Goal: Transaction & Acquisition: Purchase product/service

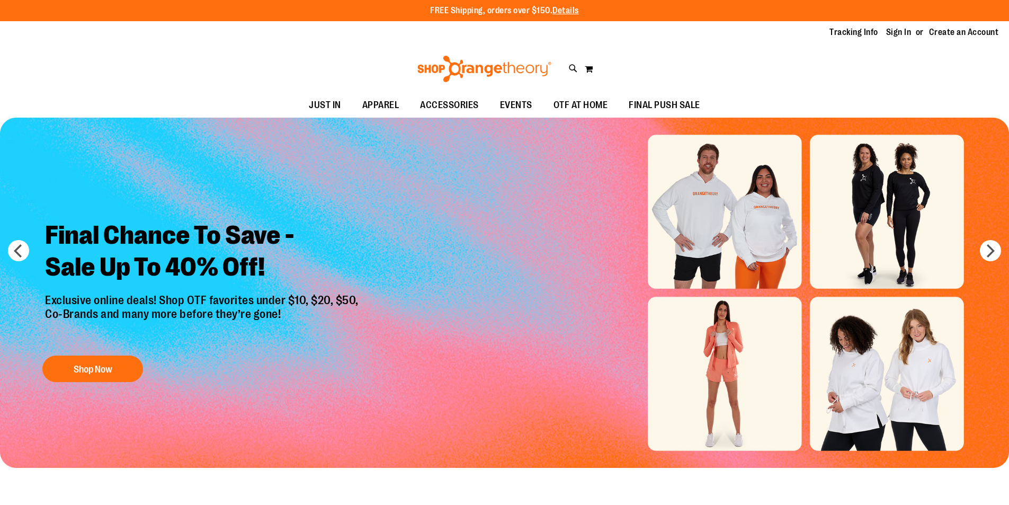
click at [900, 32] on link "Sign In" at bounding box center [898, 32] width 25 height 12
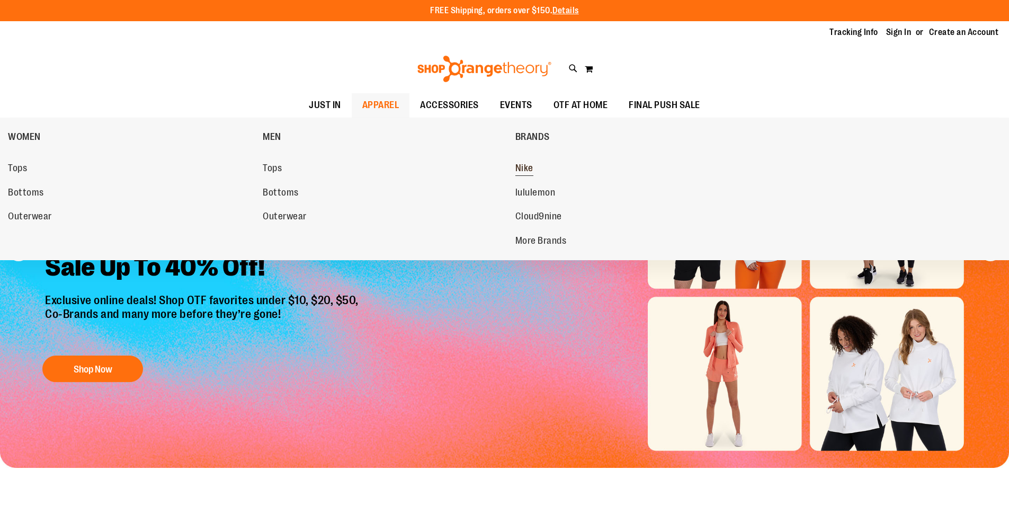
click at [526, 172] on span "Nike" at bounding box center [524, 169] width 18 height 13
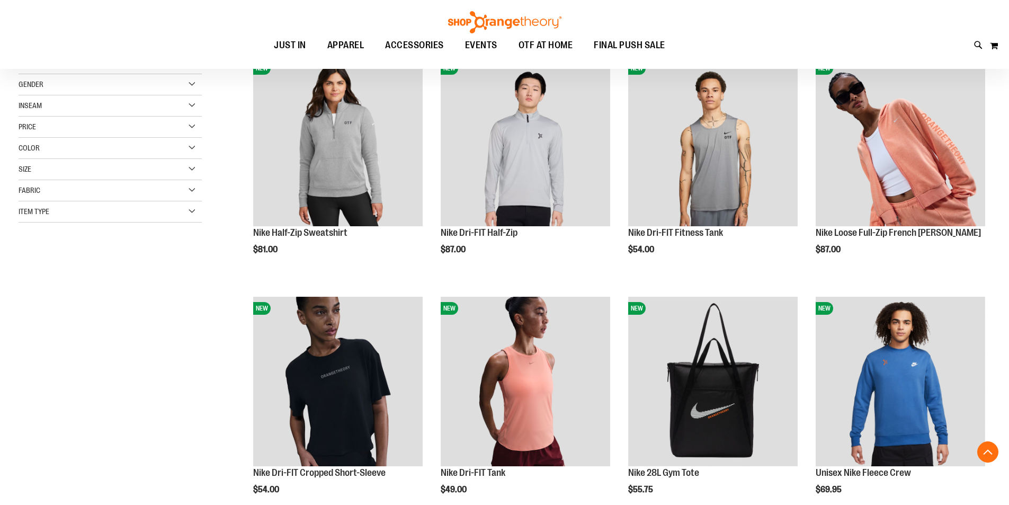
scroll to position [158, 0]
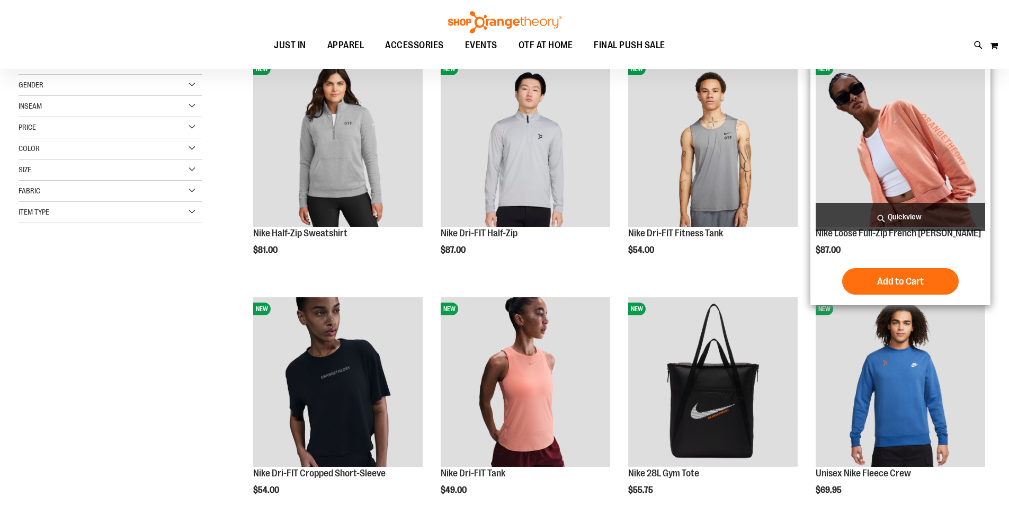
click at [922, 130] on img "product" at bounding box center [899, 141] width 169 height 169
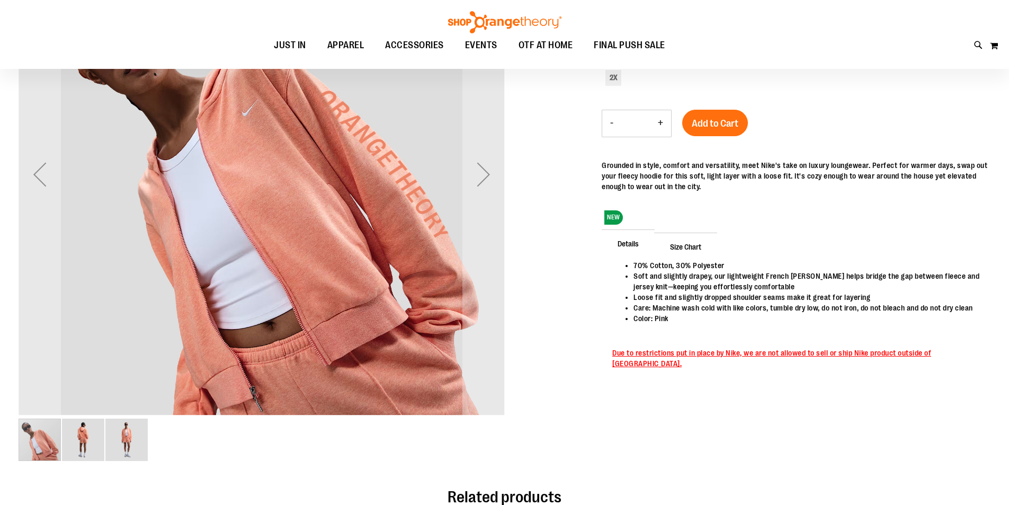
scroll to position [105, 0]
click at [473, 193] on div "Next" at bounding box center [483, 175] width 42 height 42
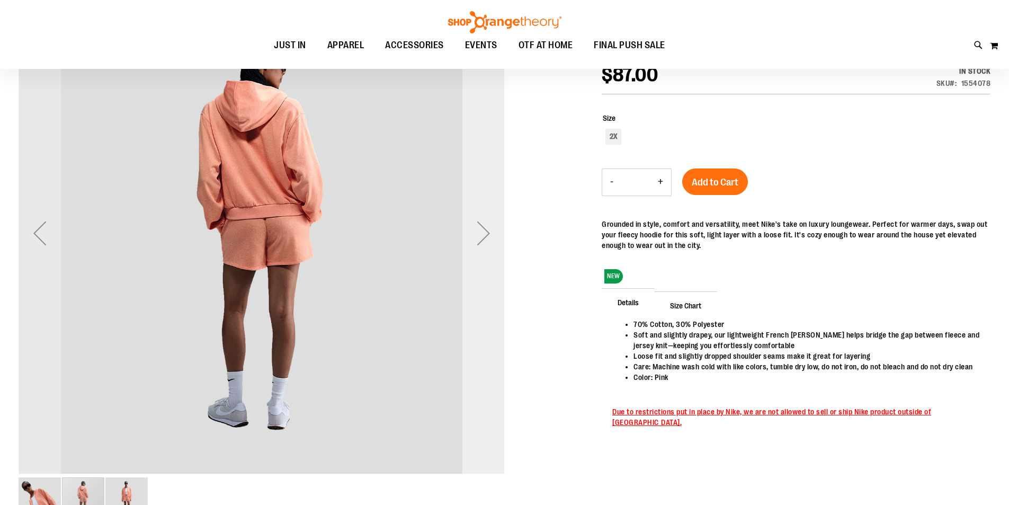
scroll to position [34, 0]
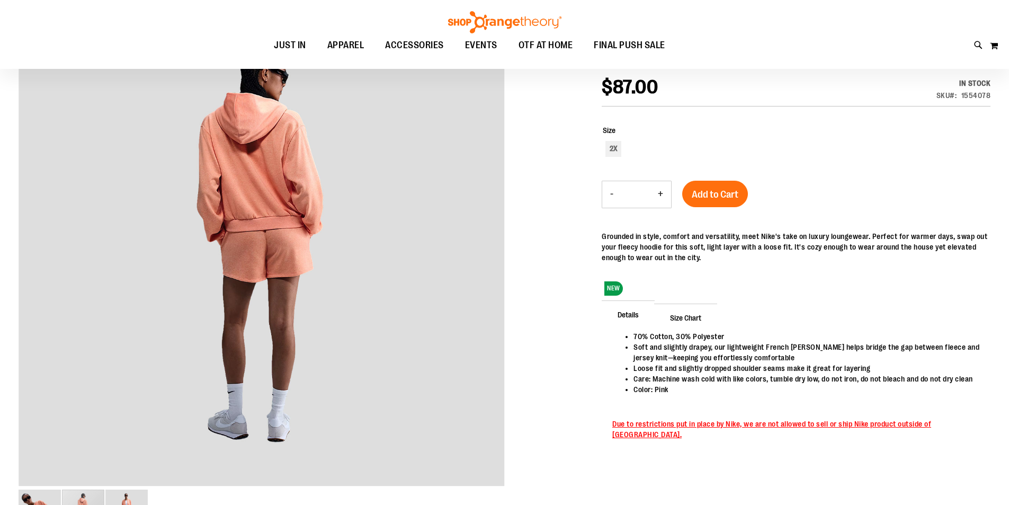
click at [510, 253] on div at bounding box center [505, 274] width 972 height 544
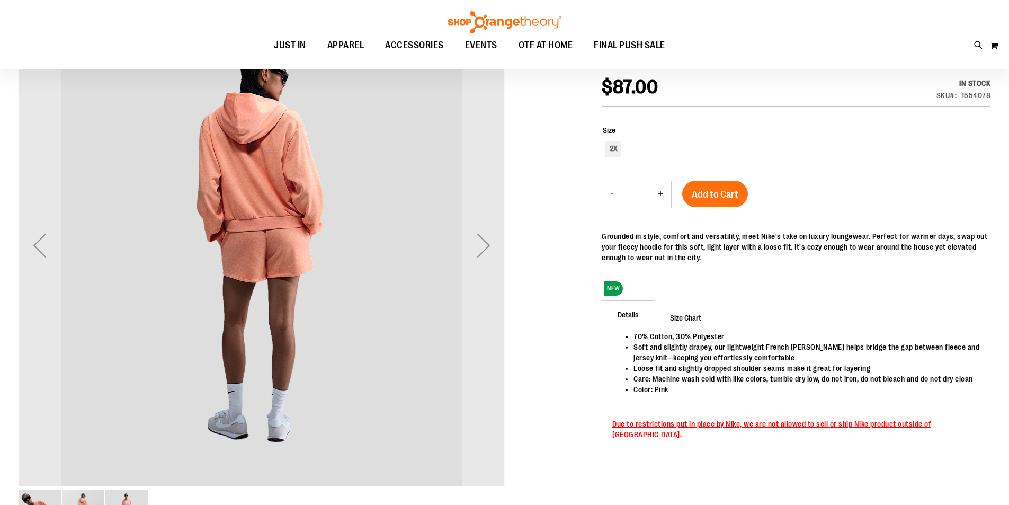
click at [457, 250] on img "carousel" at bounding box center [262, 243] width 486 height 486
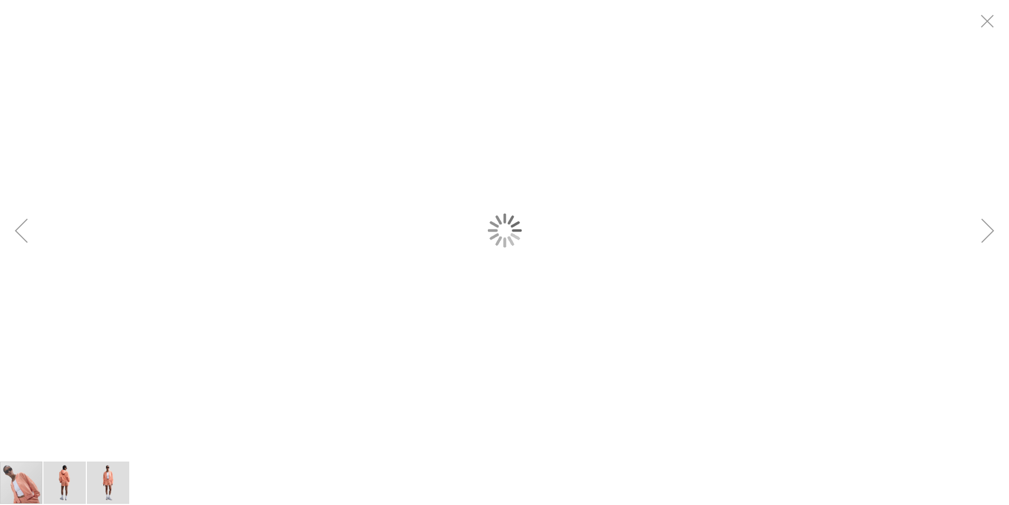
scroll to position [0, 0]
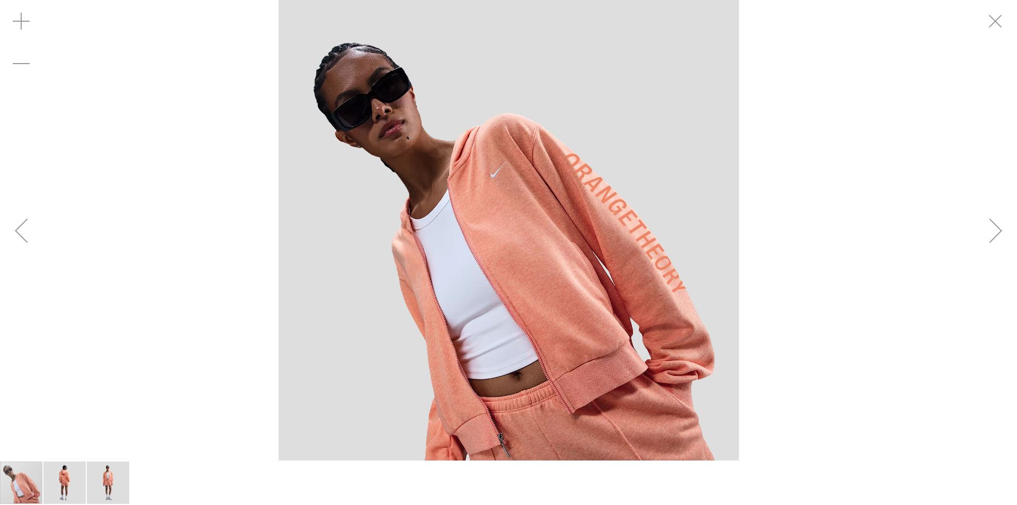
click at [1001, 233] on div "Next" at bounding box center [995, 230] width 42 height 42
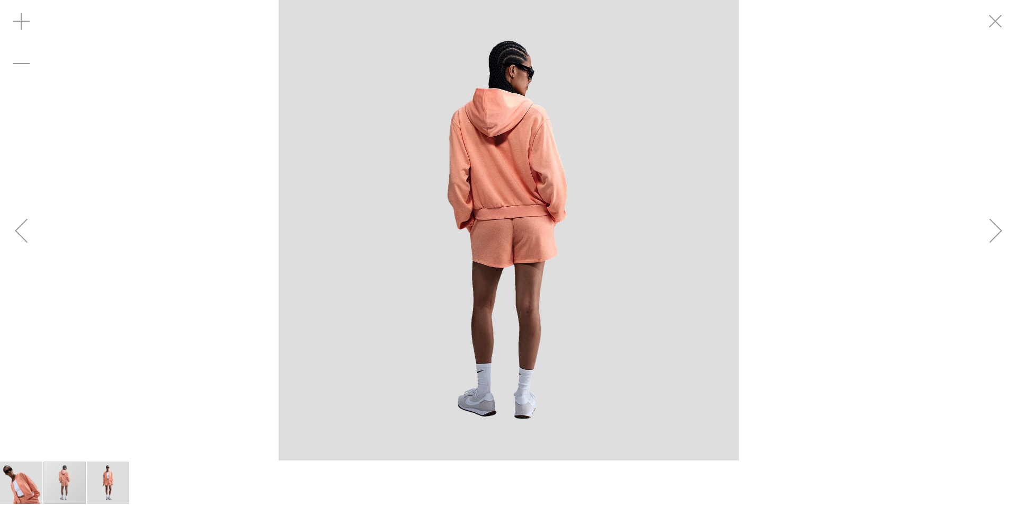
click at [999, 232] on div "Next" at bounding box center [995, 230] width 42 height 42
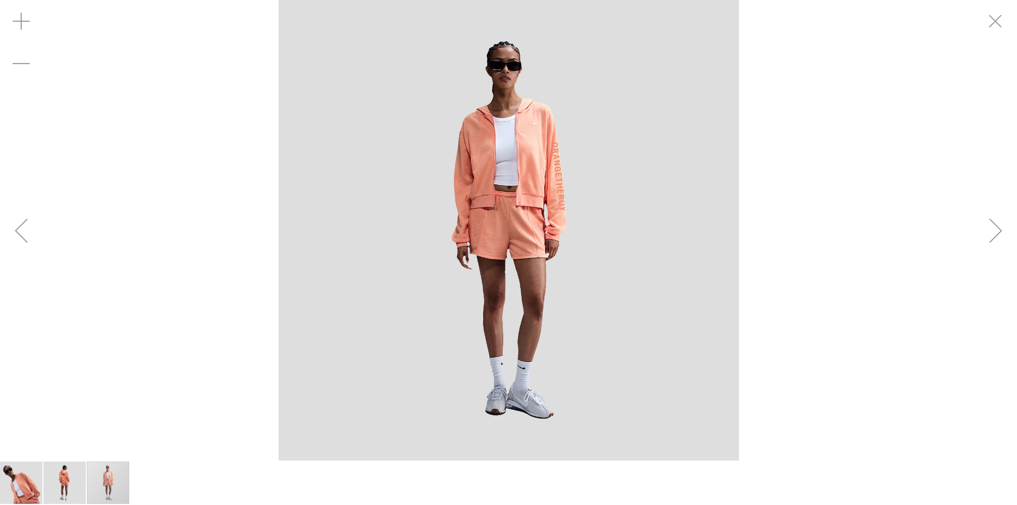
click at [1000, 232] on div "Next" at bounding box center [995, 230] width 42 height 42
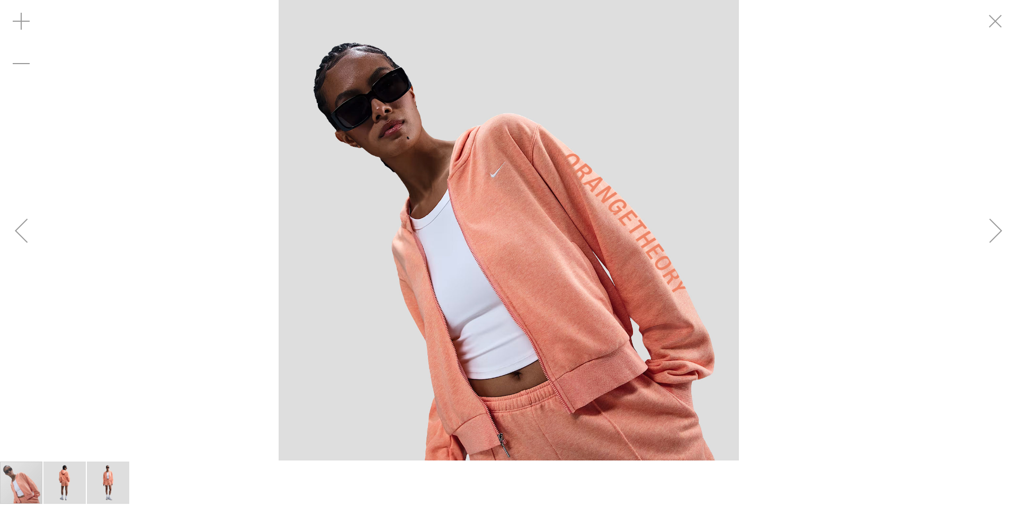
click at [999, 232] on div "Next" at bounding box center [995, 230] width 42 height 42
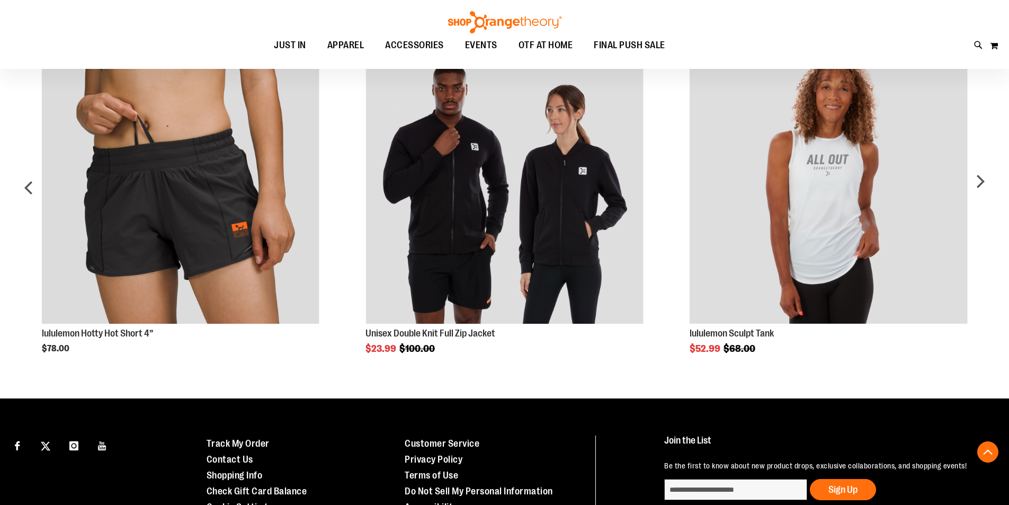
scroll to position [634, 0]
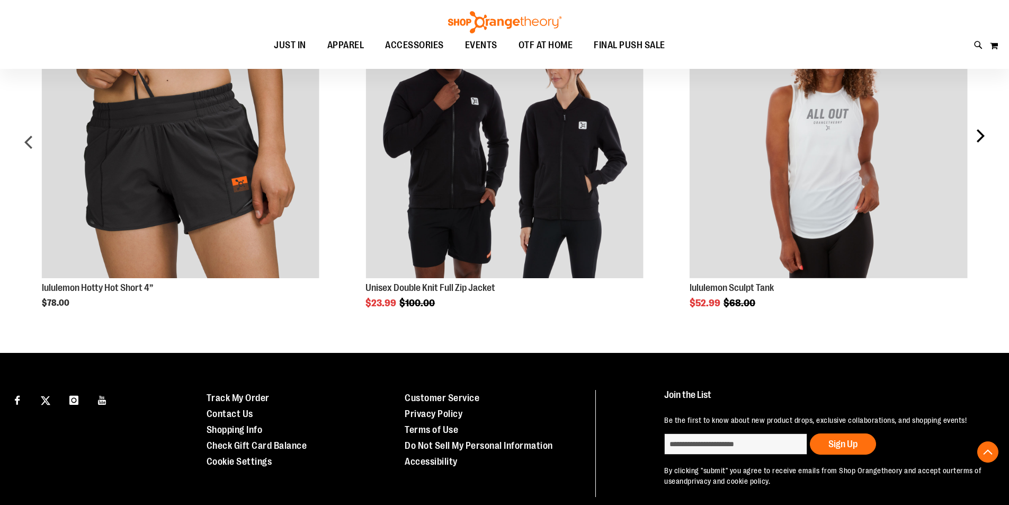
click at [980, 131] on div "next" at bounding box center [979, 146] width 21 height 323
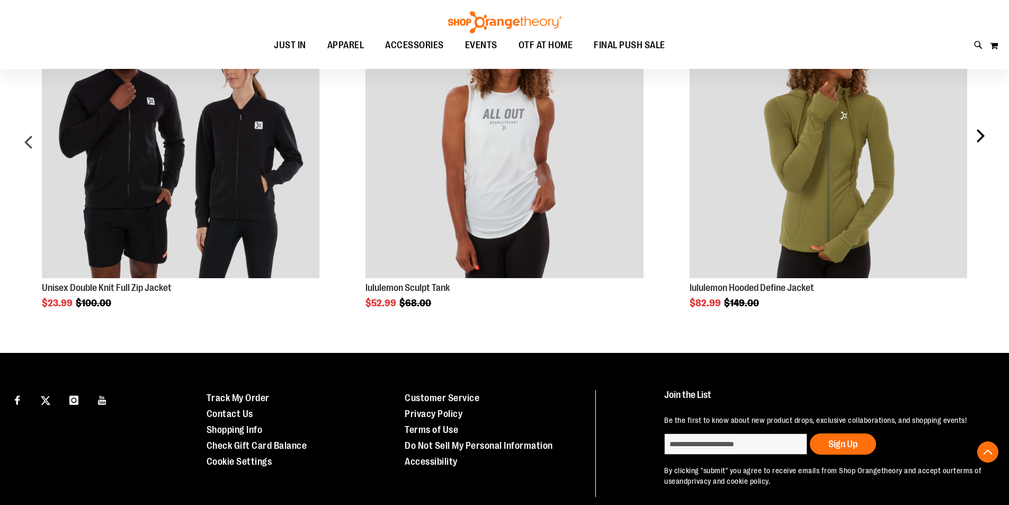
click at [980, 131] on div "next" at bounding box center [979, 146] width 21 height 323
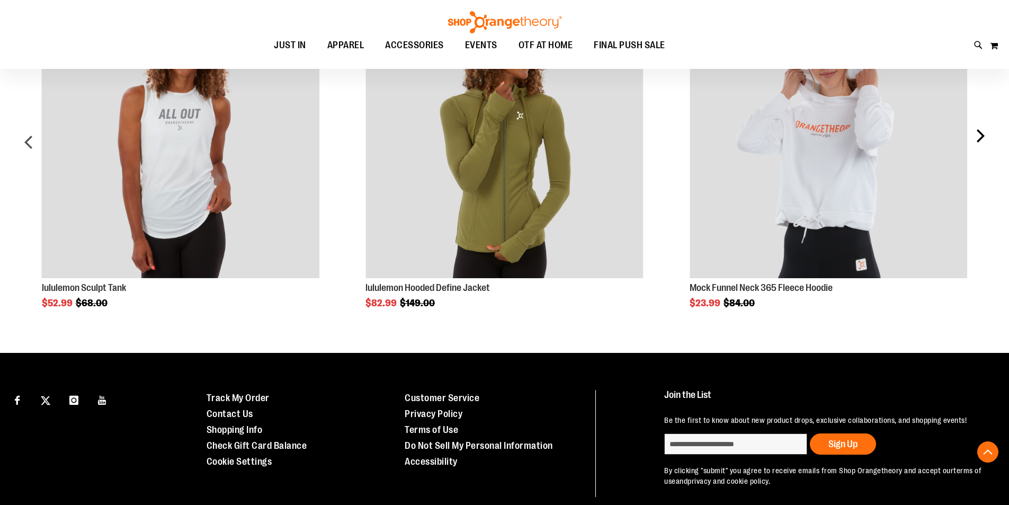
click at [978, 134] on div "next" at bounding box center [979, 146] width 21 height 323
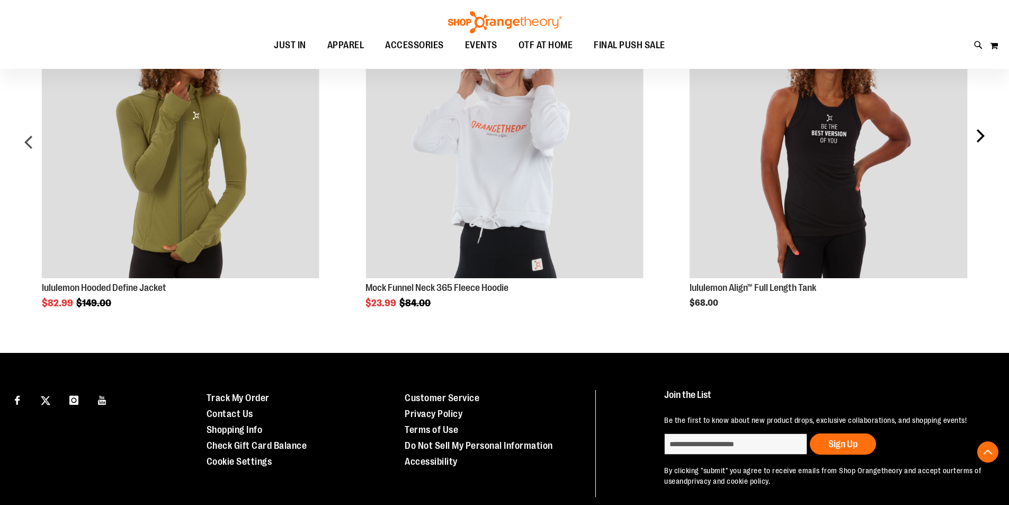
click at [978, 134] on div "next" at bounding box center [979, 146] width 21 height 323
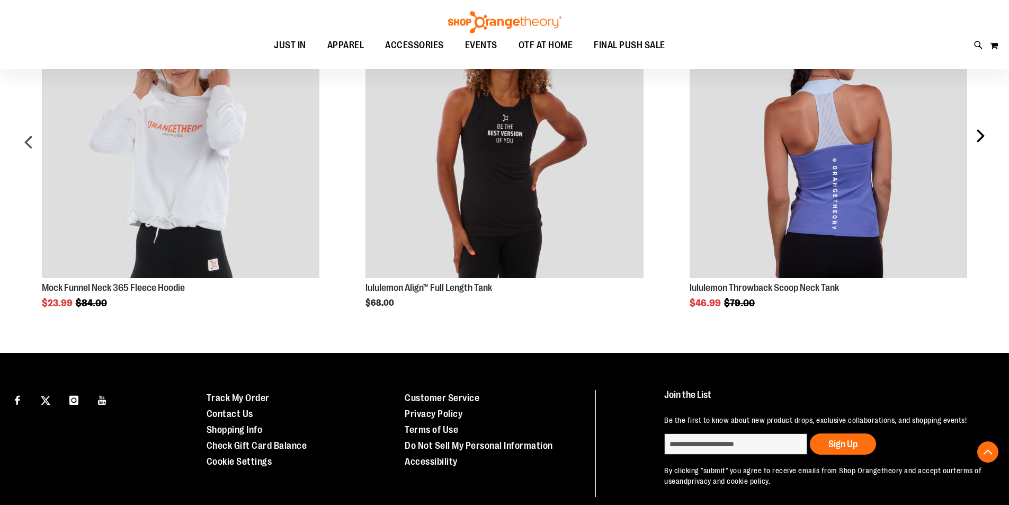
click at [978, 134] on div "next" at bounding box center [979, 146] width 21 height 323
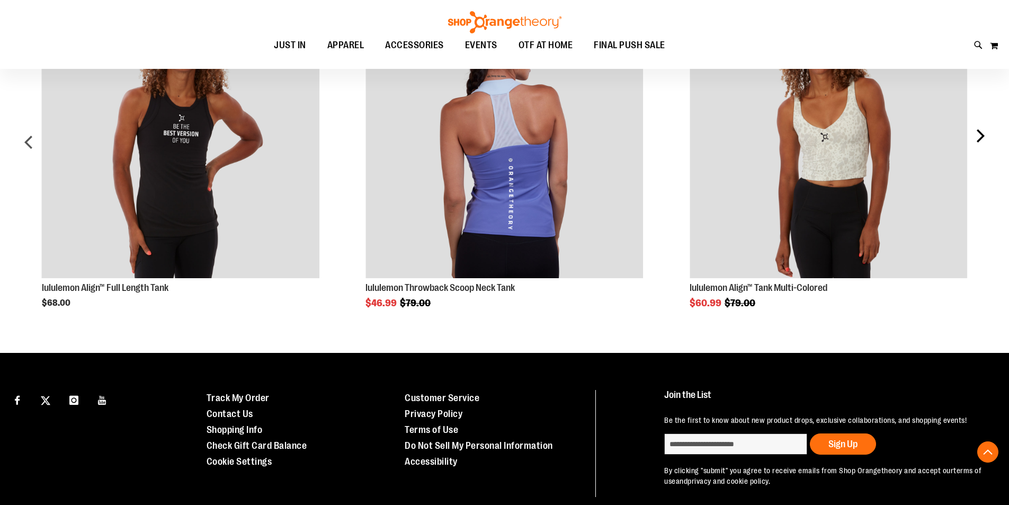
click at [978, 134] on div "next" at bounding box center [979, 146] width 21 height 323
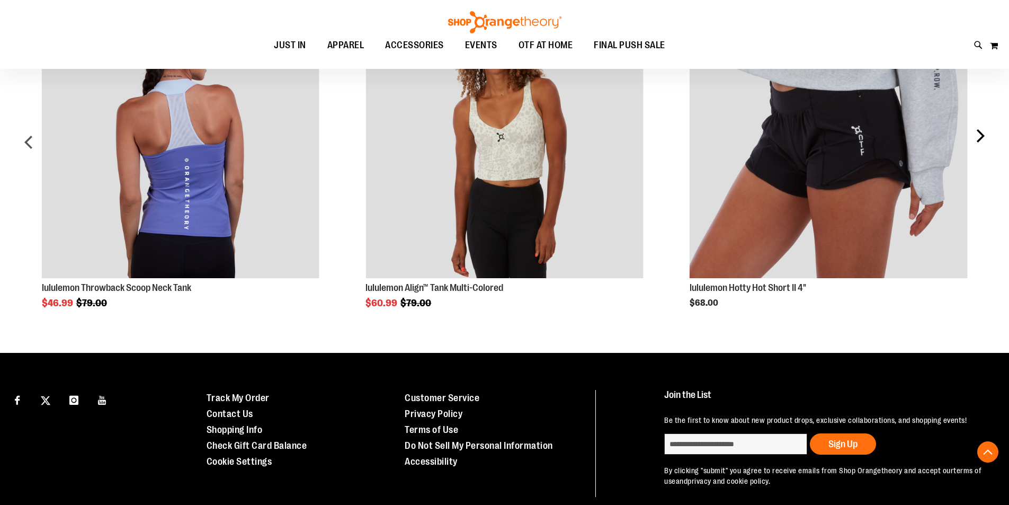
click at [978, 134] on div "next" at bounding box center [979, 146] width 21 height 323
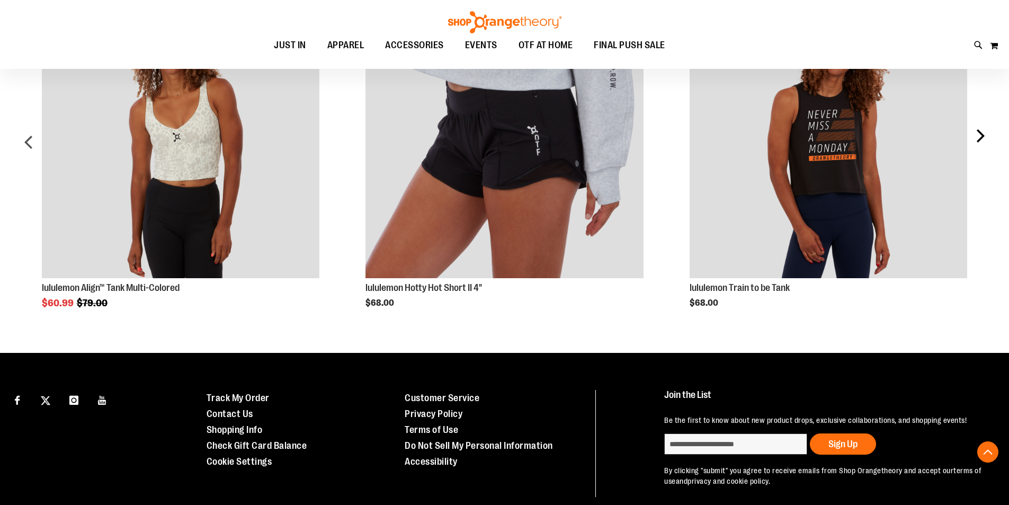
click at [978, 134] on div "next" at bounding box center [979, 146] width 21 height 323
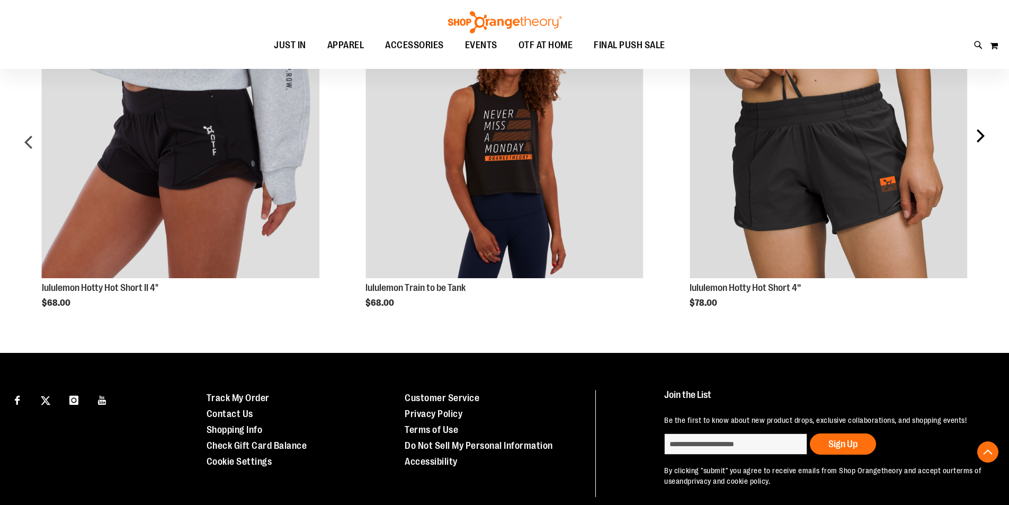
click at [978, 134] on div "next" at bounding box center [979, 146] width 21 height 323
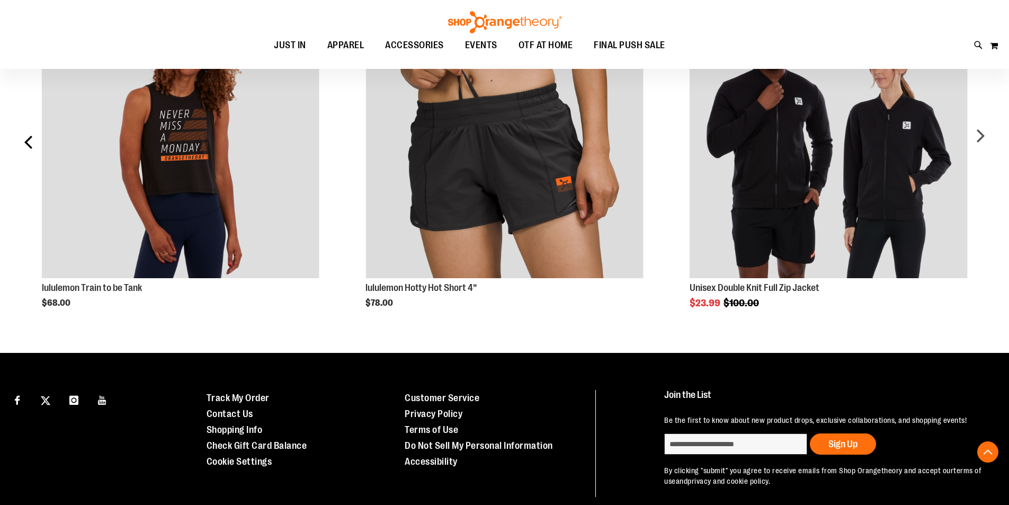
click at [24, 139] on div "prev" at bounding box center [29, 146] width 21 height 323
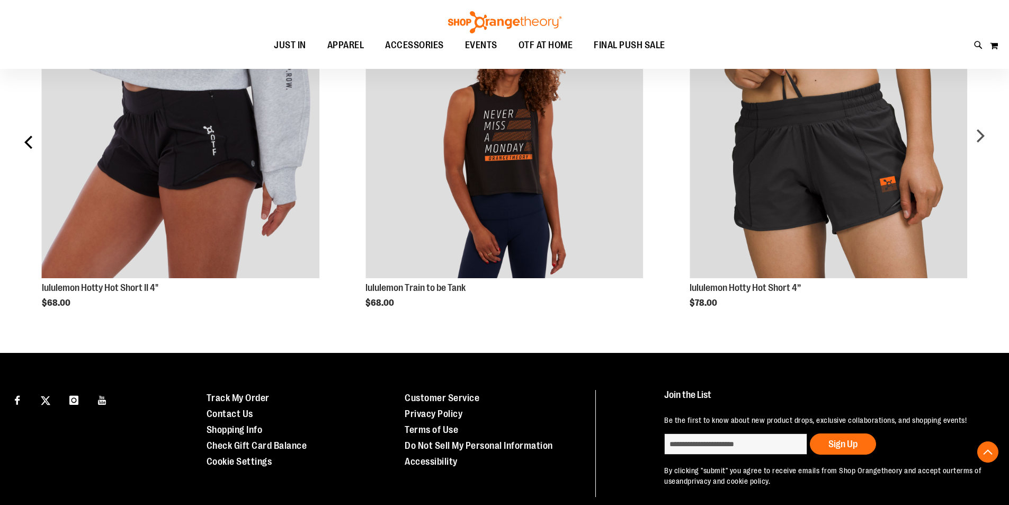
click at [24, 139] on div "prev" at bounding box center [29, 146] width 21 height 323
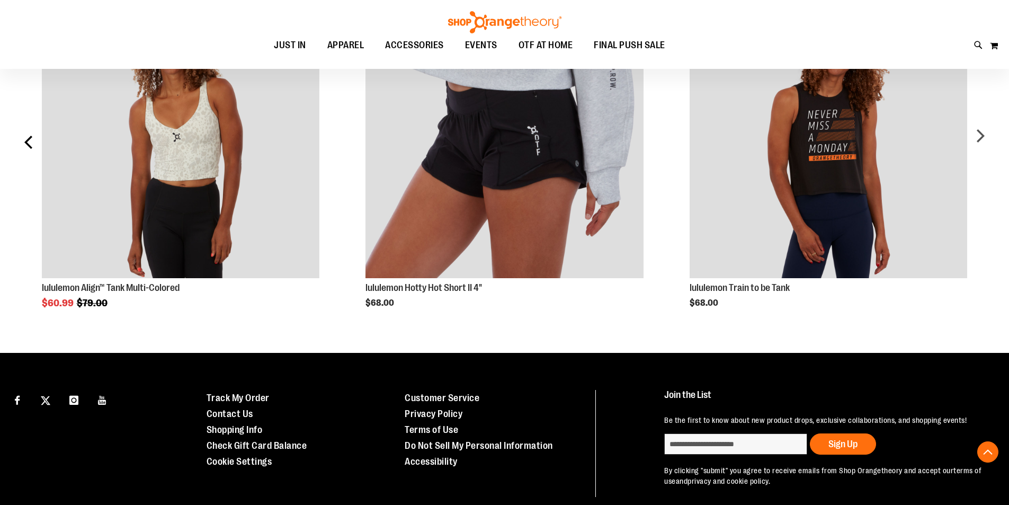
click at [24, 139] on div "prev" at bounding box center [29, 146] width 21 height 323
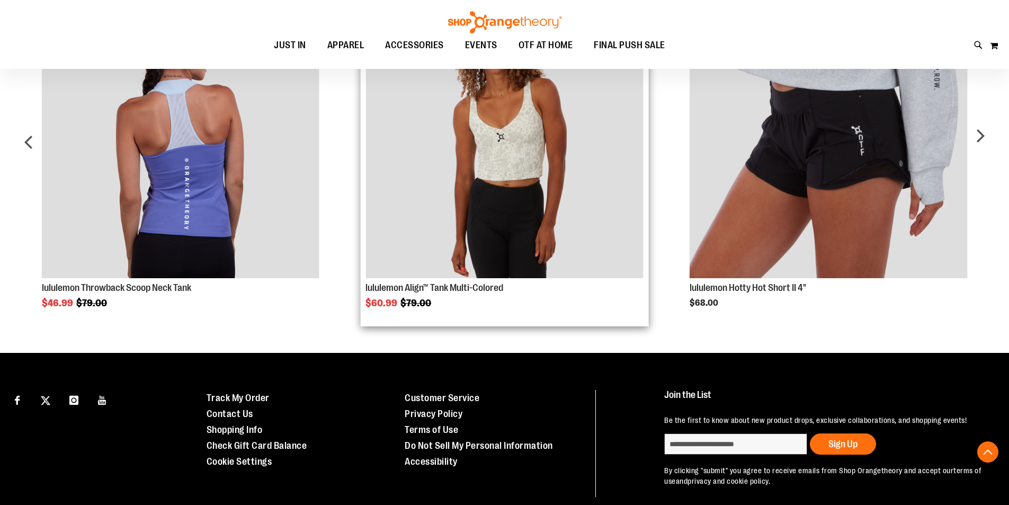
click at [507, 197] on img "Product Page Link" at bounding box center [503, 139] width 277 height 277
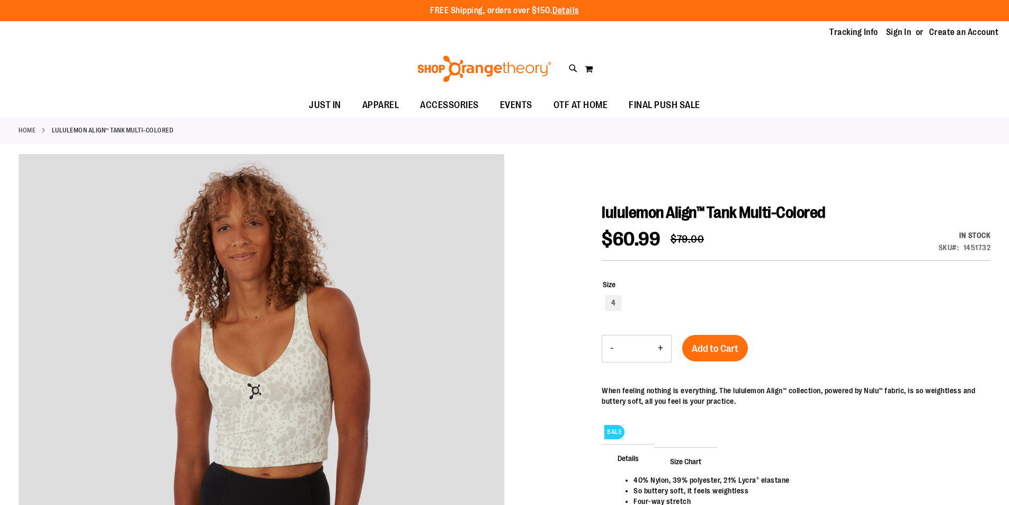
click at [388, 86] on div "Toggle Nav Search Popular Suggestions Advanced Search" at bounding box center [504, 68] width 1009 height 49
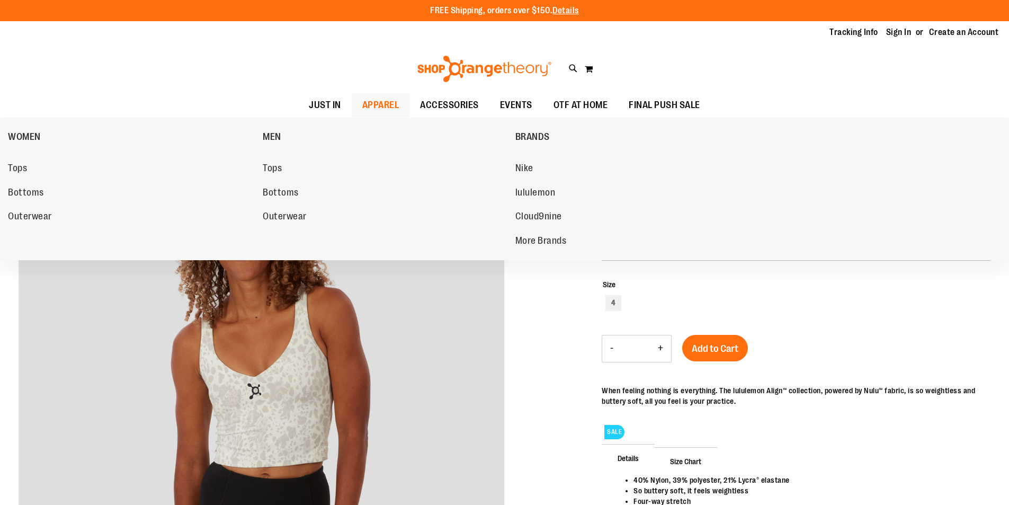
click at [387, 106] on span "APPAREL" at bounding box center [380, 105] width 37 height 24
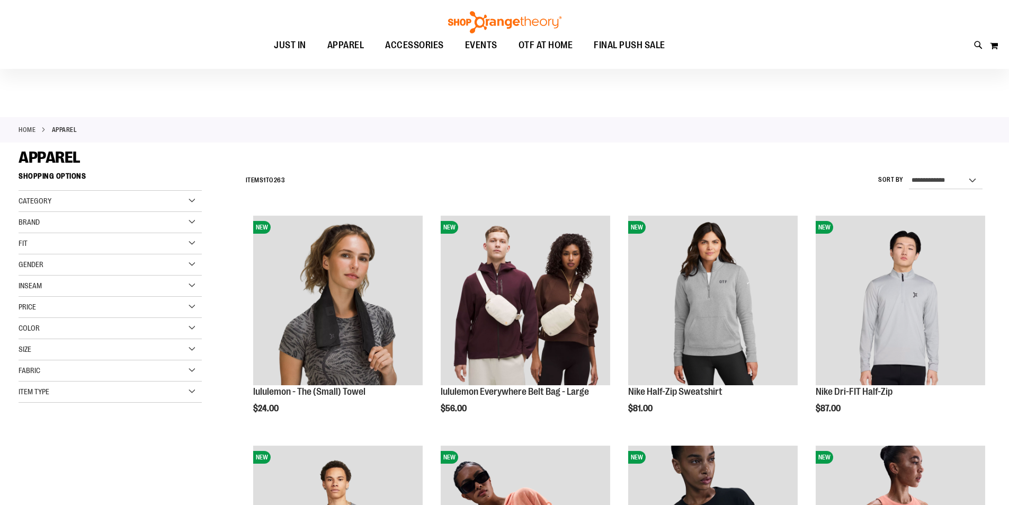
scroll to position [88, 0]
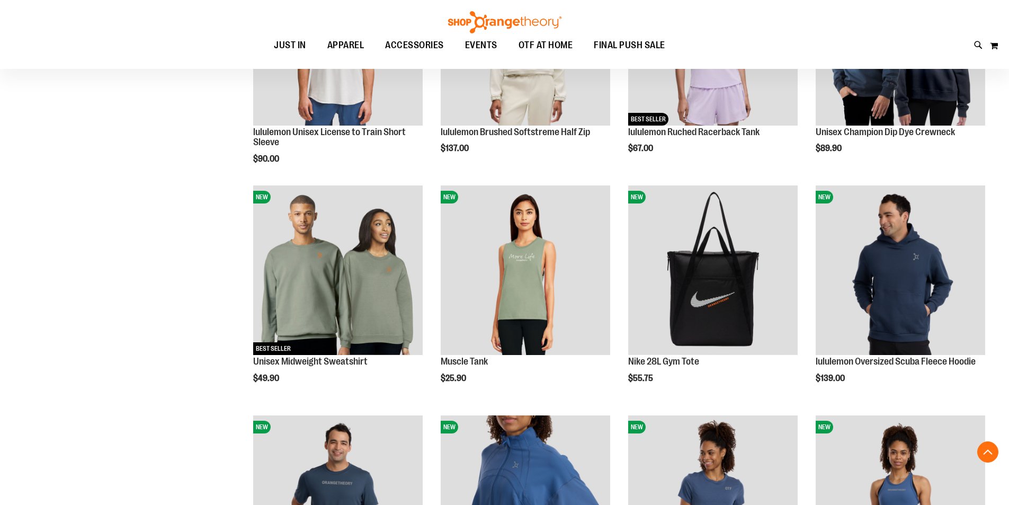
scroll to position [723, 0]
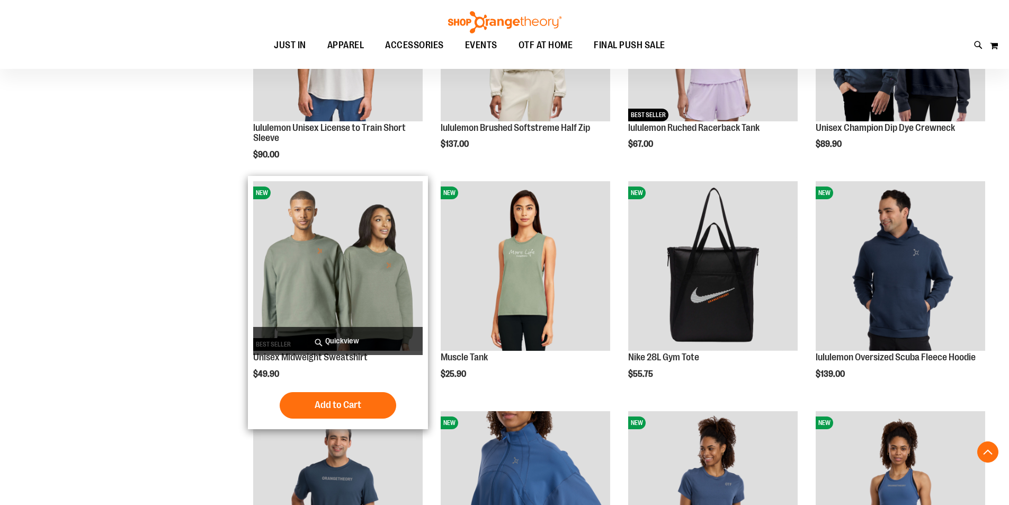
click at [401, 270] on img "product" at bounding box center [337, 265] width 169 height 169
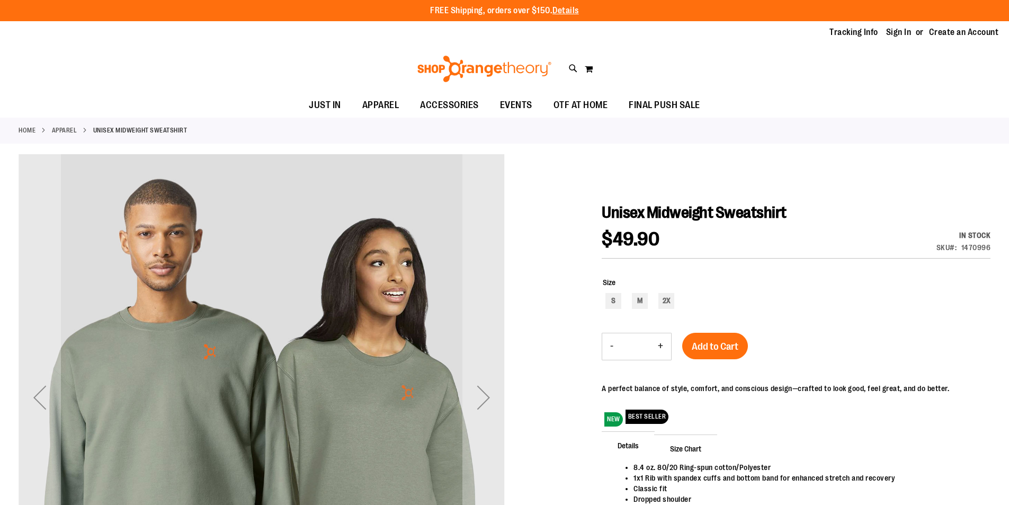
scroll to position [88, 0]
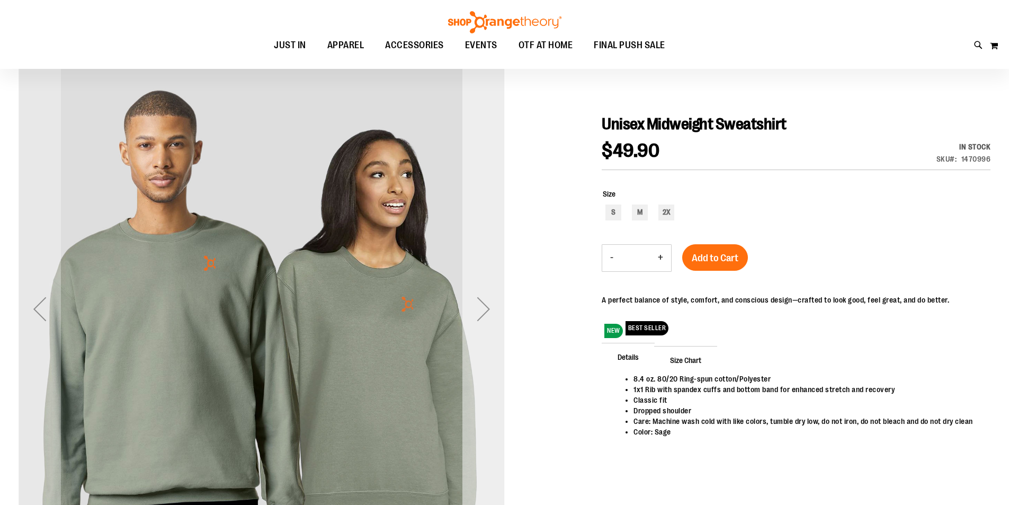
click at [477, 316] on div "Next" at bounding box center [483, 309] width 42 height 42
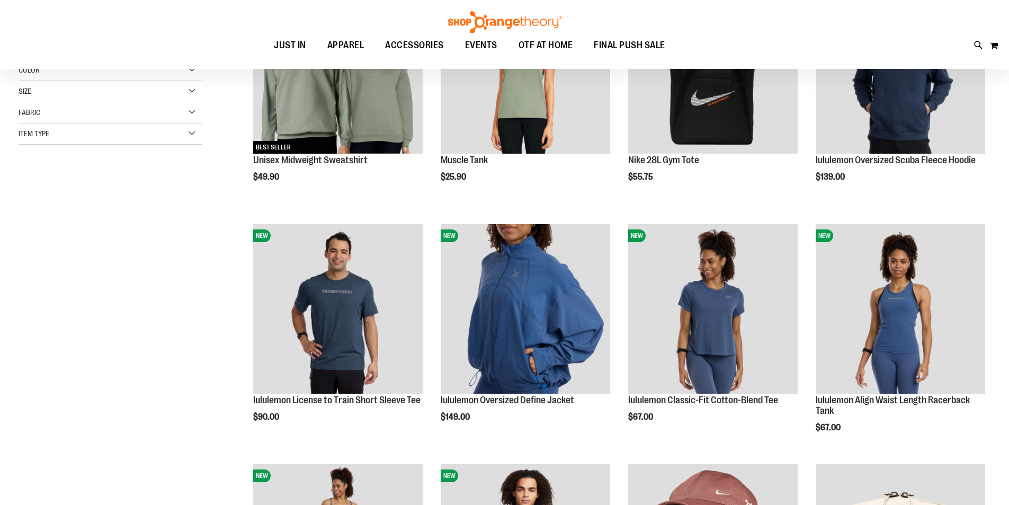
click at [915, 123] on img "product" at bounding box center [899, 68] width 169 height 169
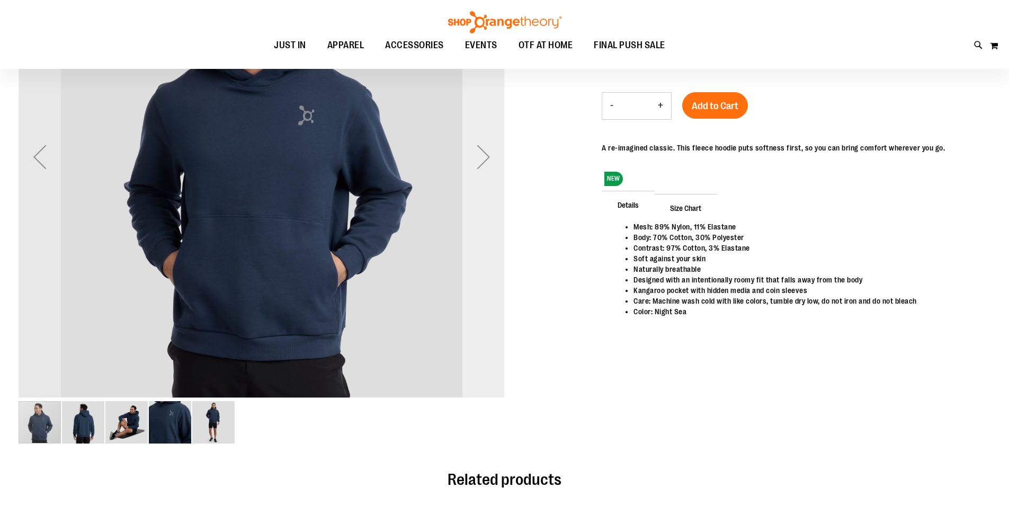
scroll to position [123, 0]
click at [476, 150] on div "Next" at bounding box center [483, 157] width 42 height 42
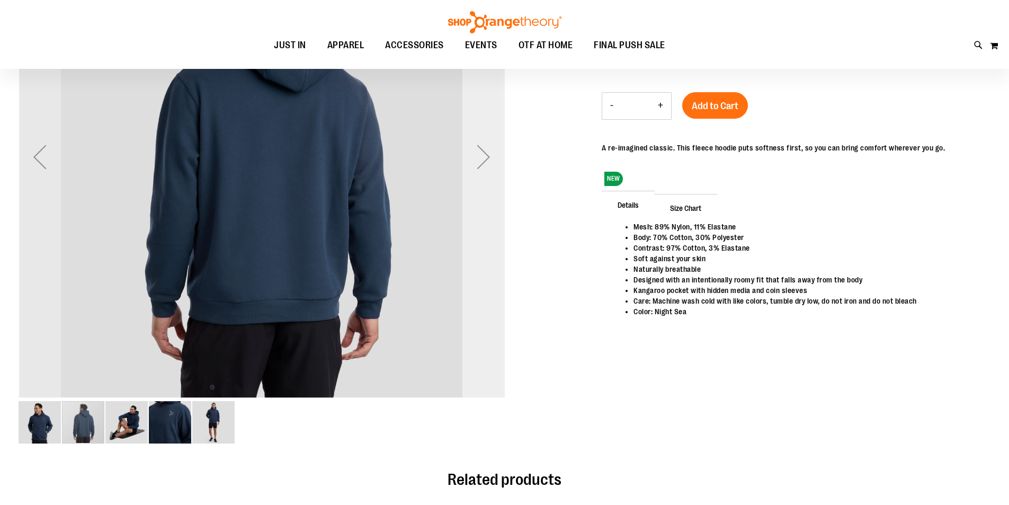
scroll to position [122, 0]
click at [476, 150] on div "Next" at bounding box center [483, 157] width 42 height 42
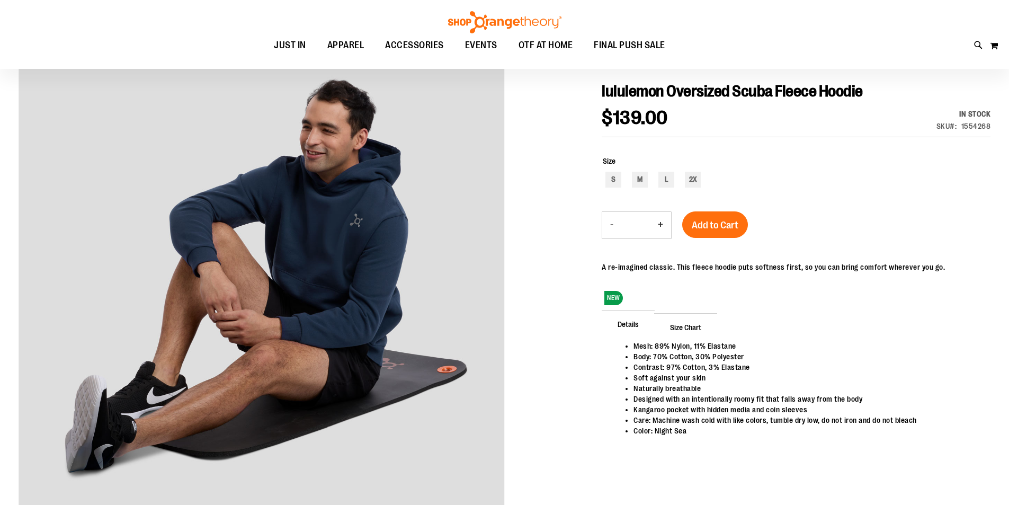
scroll to position [0, 0]
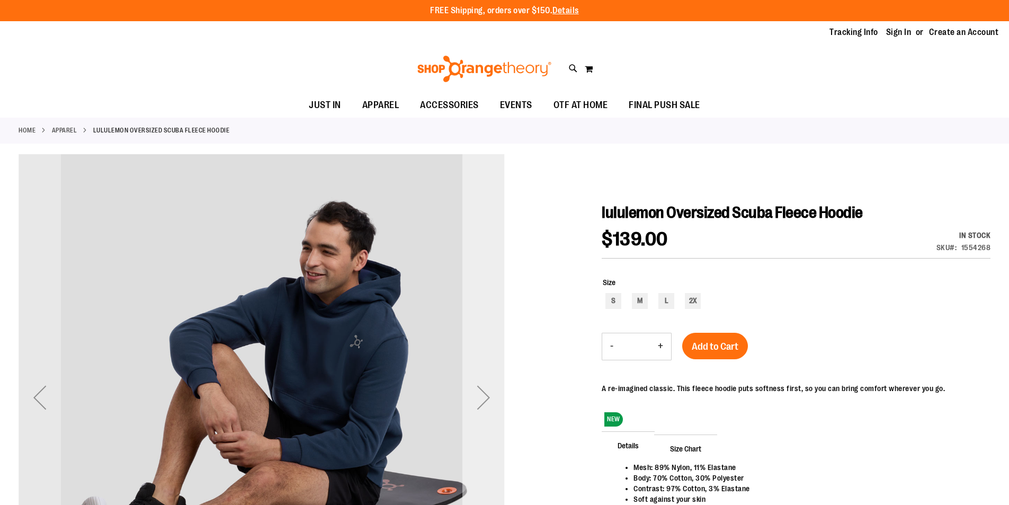
click at [477, 366] on div "Next" at bounding box center [483, 397] width 42 height 486
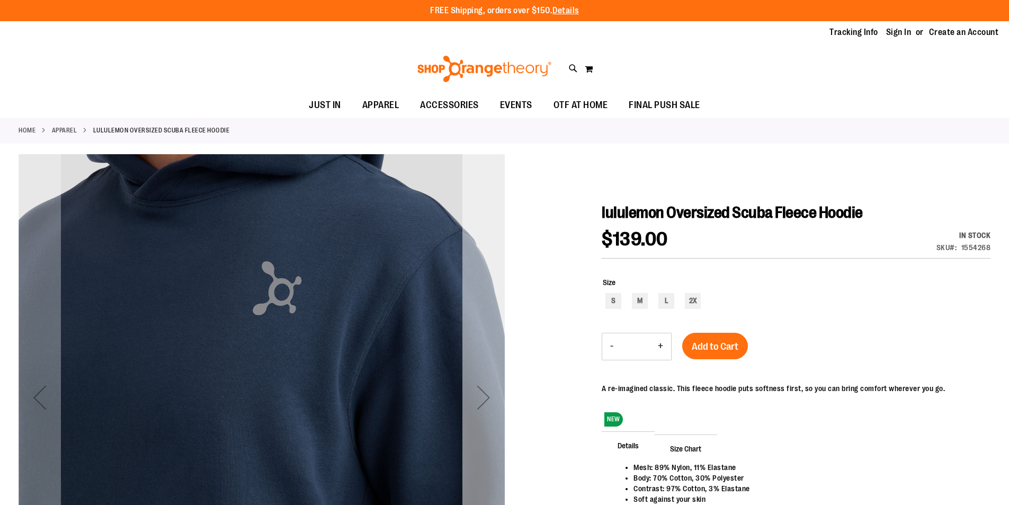
click at [476, 365] on div "Next" at bounding box center [483, 397] width 42 height 486
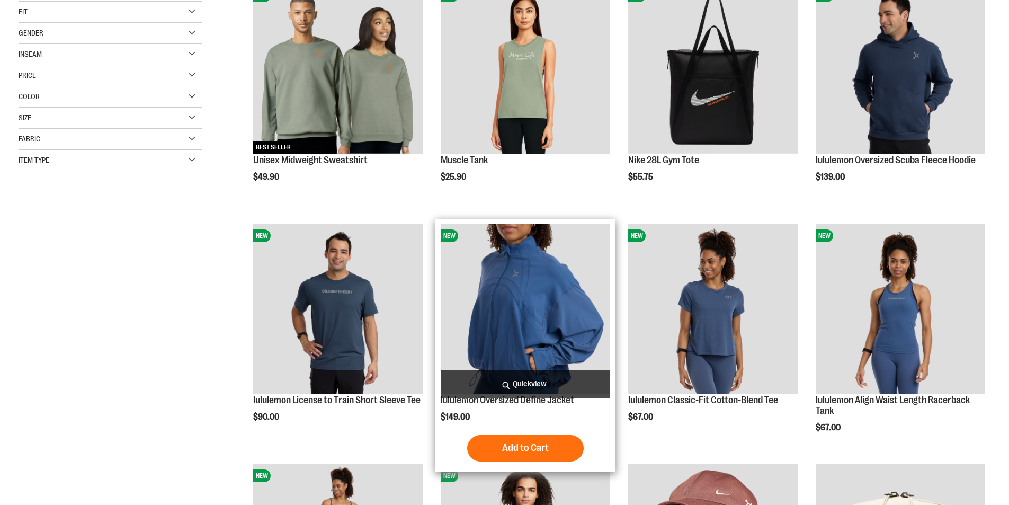
scroll to position [232, 0]
click at [551, 312] on img "product" at bounding box center [525, 308] width 169 height 169
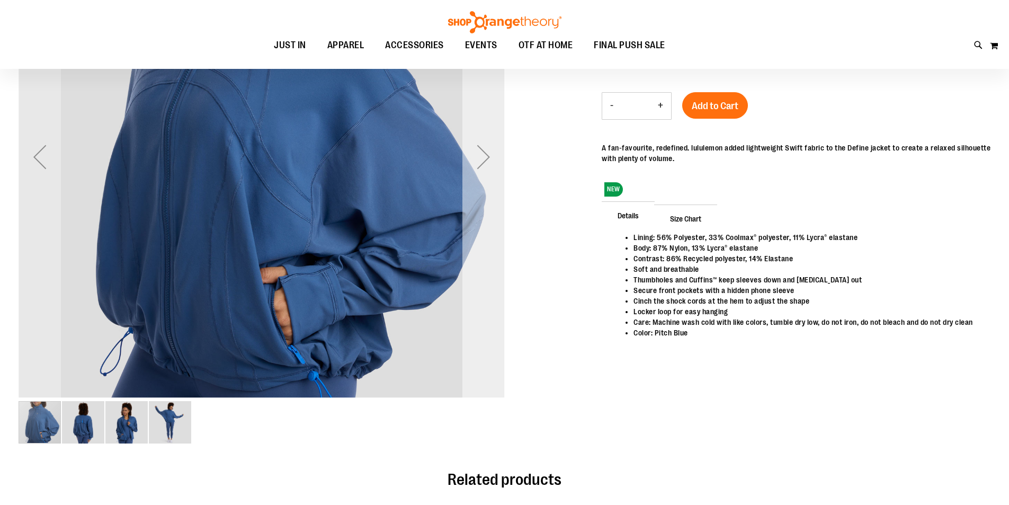
scroll to position [123, 0]
click at [485, 228] on div "Next" at bounding box center [483, 157] width 42 height 486
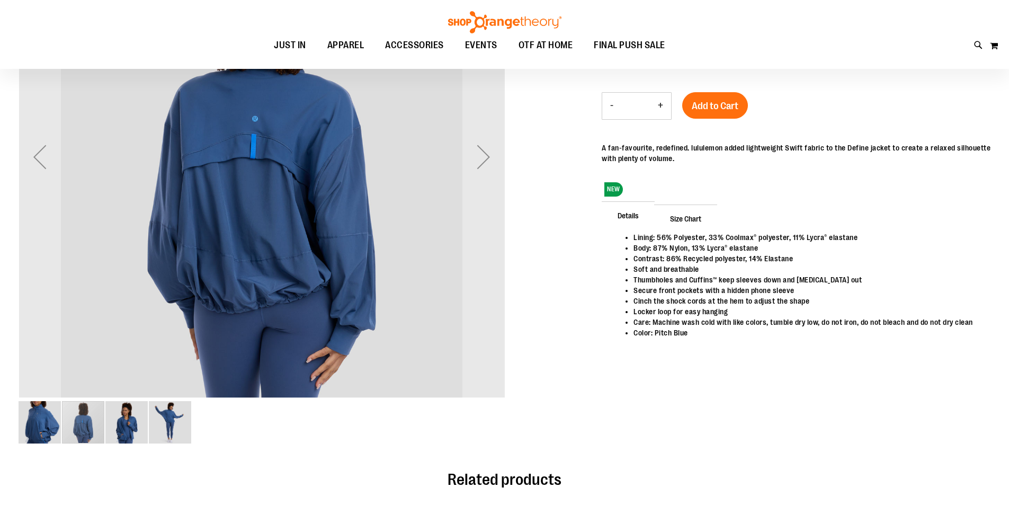
scroll to position [122, 0]
click at [181, 404] on img "image 4 of 4" at bounding box center [170, 422] width 42 height 42
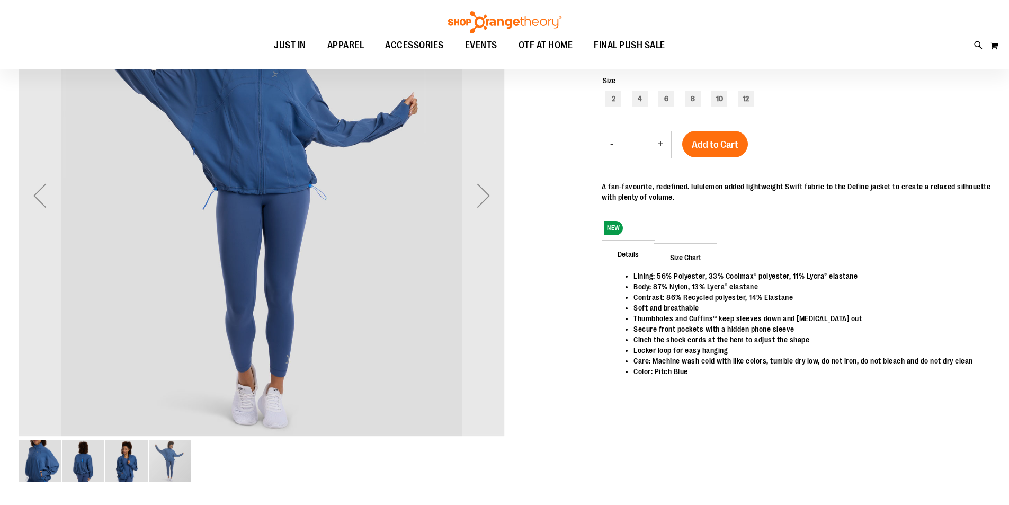
scroll to position [52, 0]
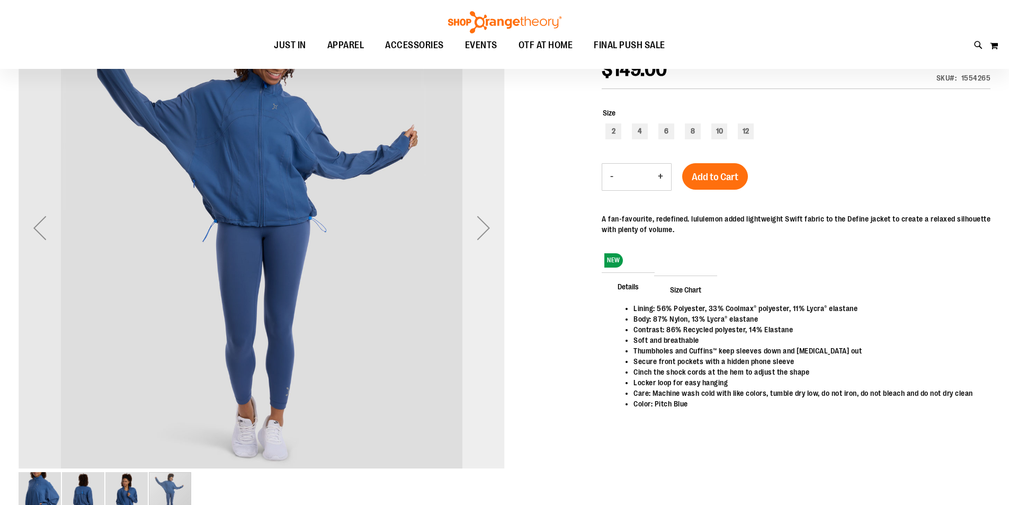
click at [488, 217] on div "Next" at bounding box center [483, 228] width 42 height 42
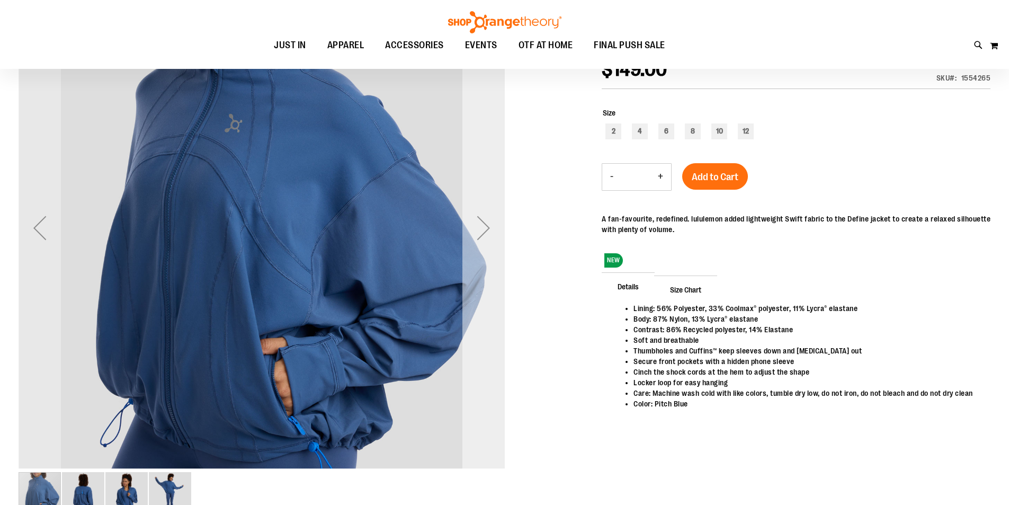
click at [488, 217] on div "Next" at bounding box center [483, 228] width 42 height 42
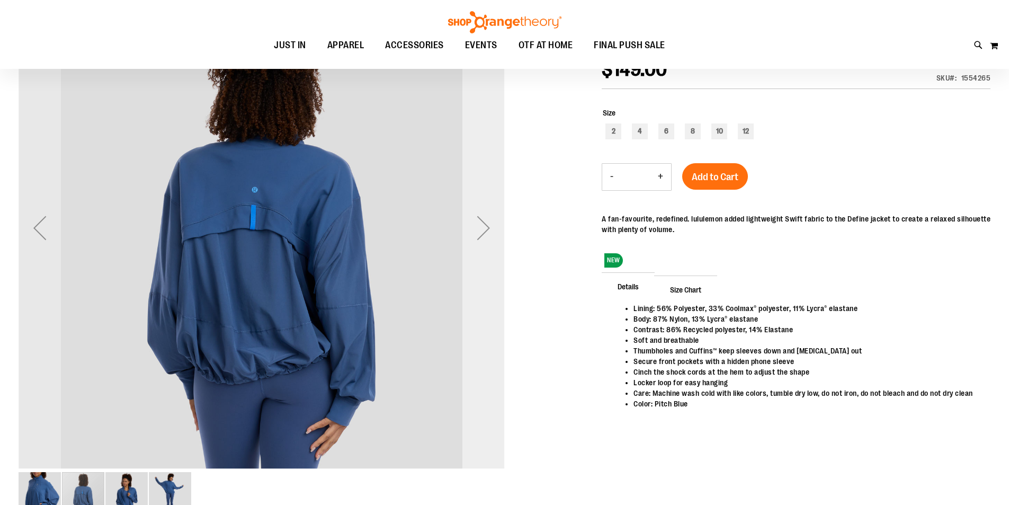
click at [488, 217] on div "Next" at bounding box center [483, 228] width 42 height 42
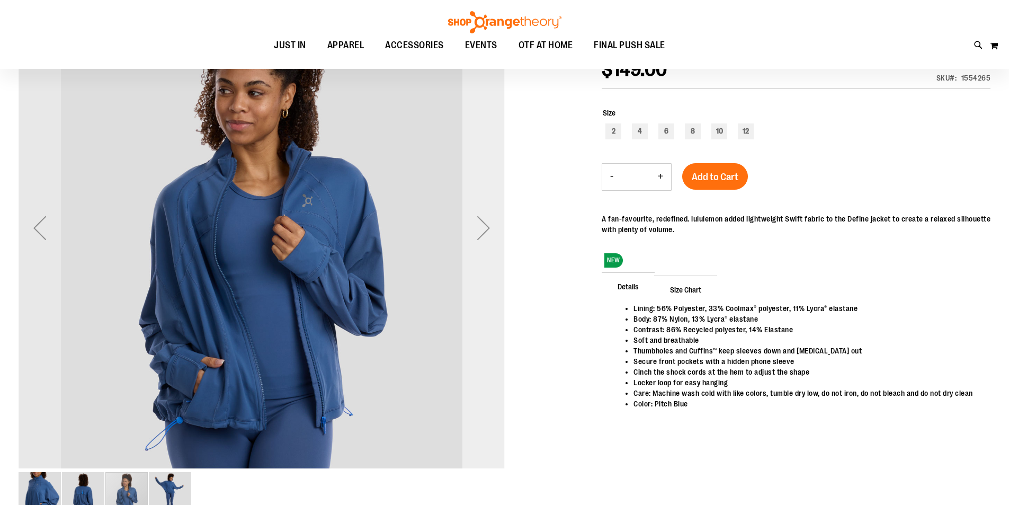
click at [488, 217] on div "Next" at bounding box center [483, 228] width 42 height 42
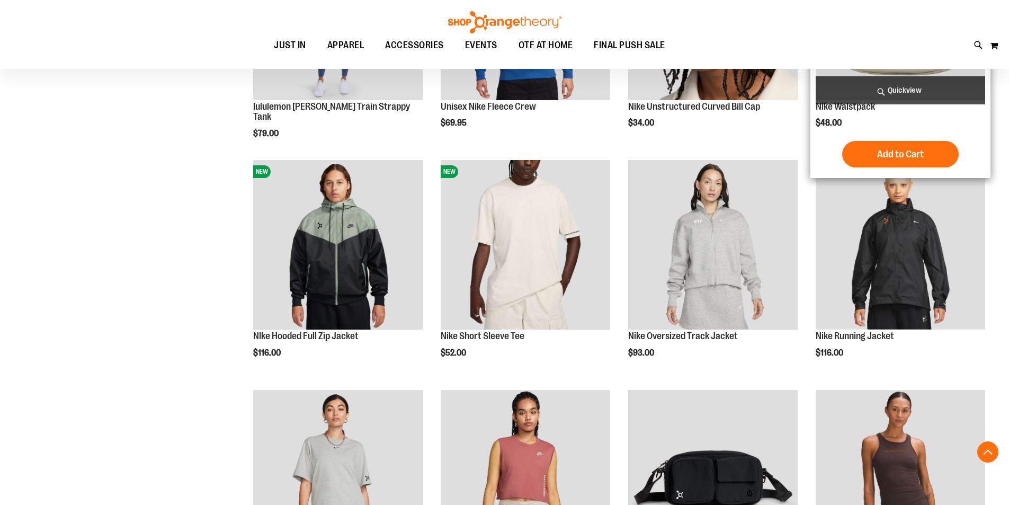
scroll to position [658, 0]
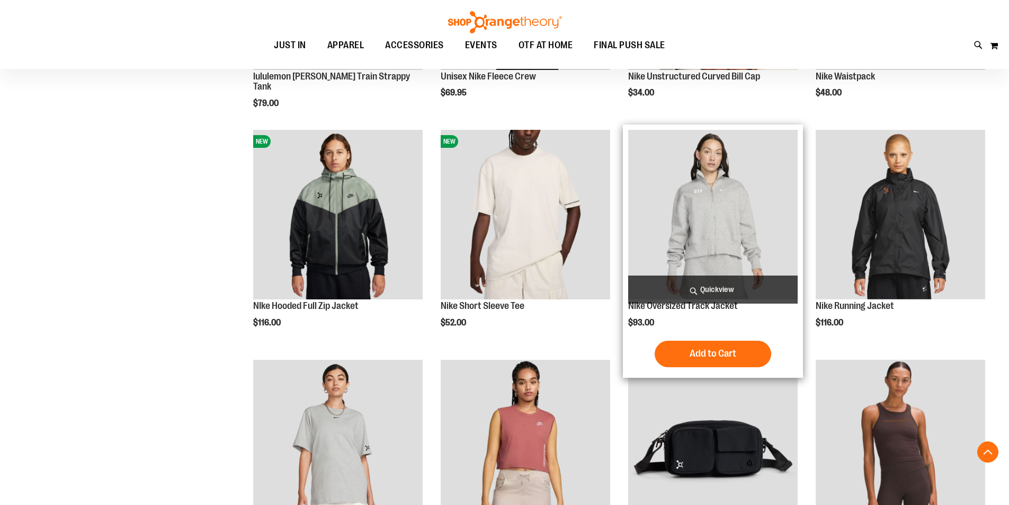
click at [760, 196] on img "product" at bounding box center [712, 214] width 169 height 169
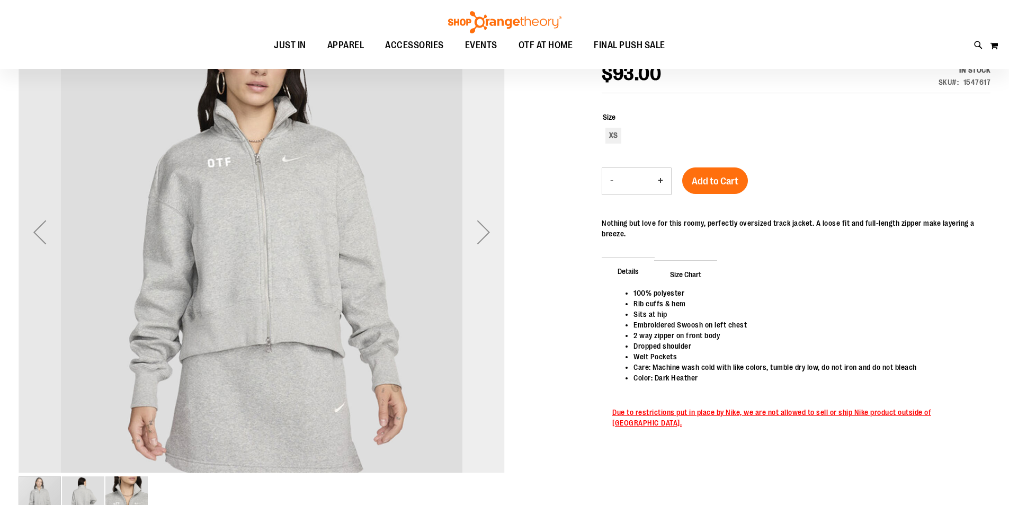
scroll to position [141, 0]
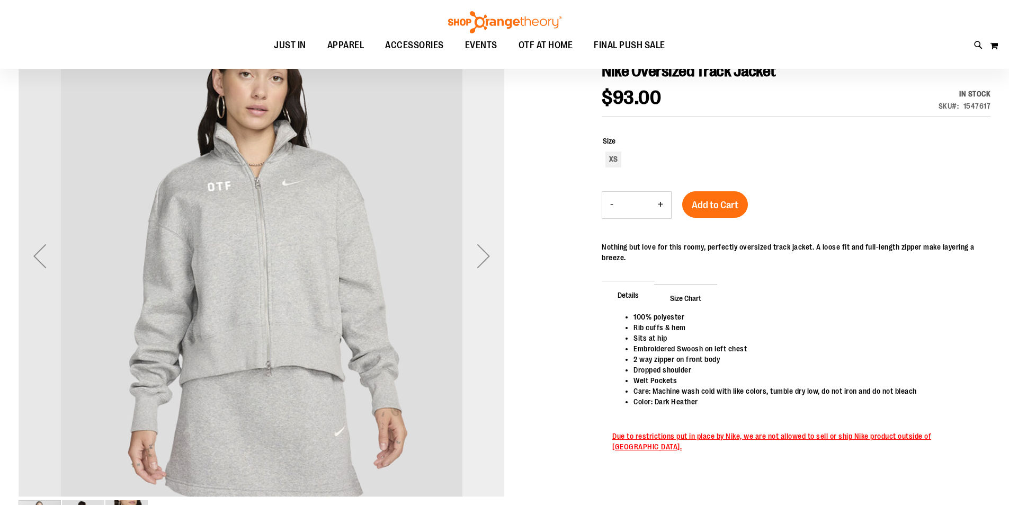
click at [472, 273] on div "Next" at bounding box center [483, 256] width 42 height 42
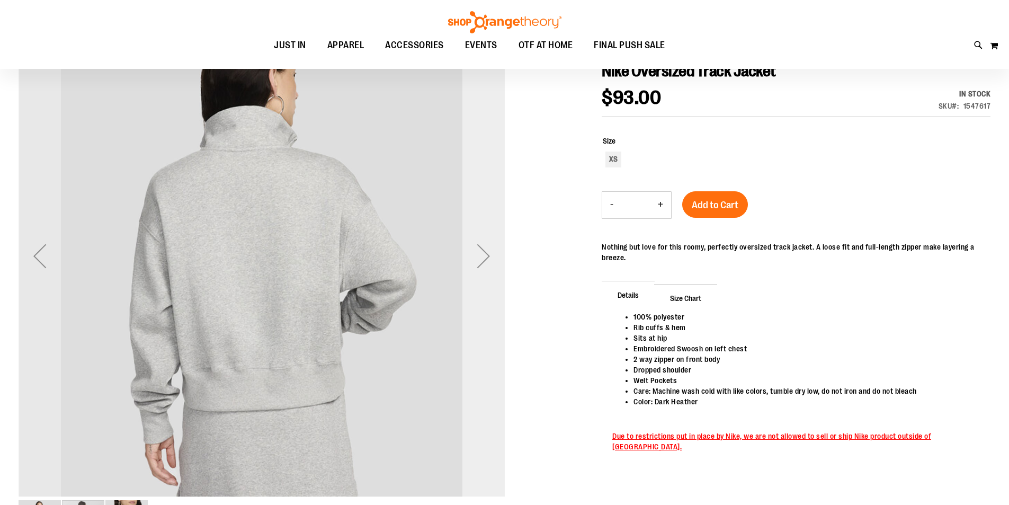
click at [476, 266] on div "Next" at bounding box center [483, 256] width 42 height 42
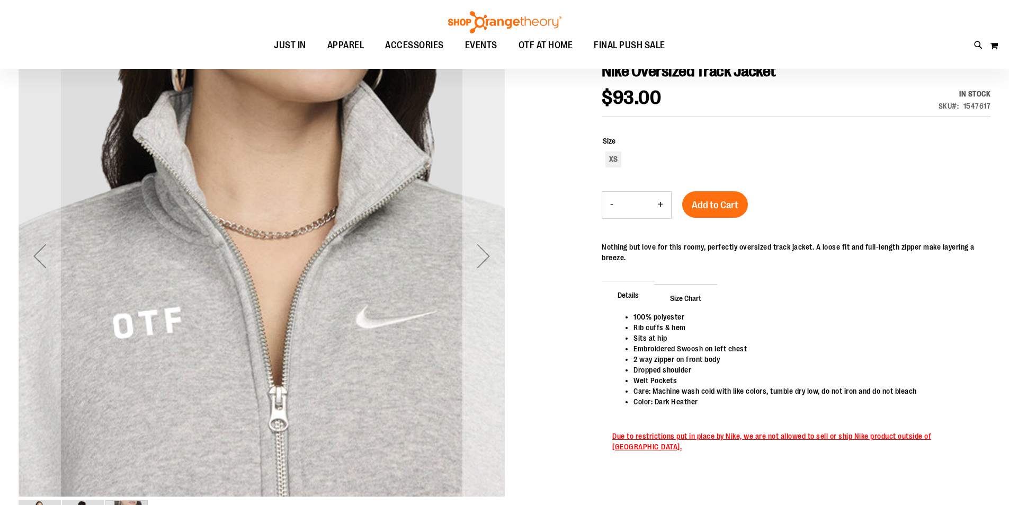
click at [476, 266] on div "Next" at bounding box center [483, 256] width 42 height 42
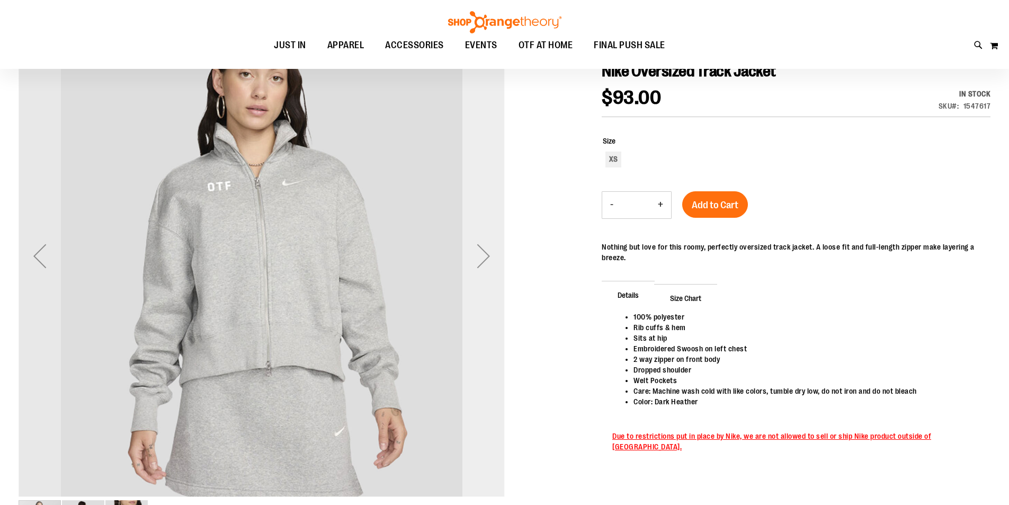
click at [476, 266] on div "Next" at bounding box center [483, 256] width 42 height 42
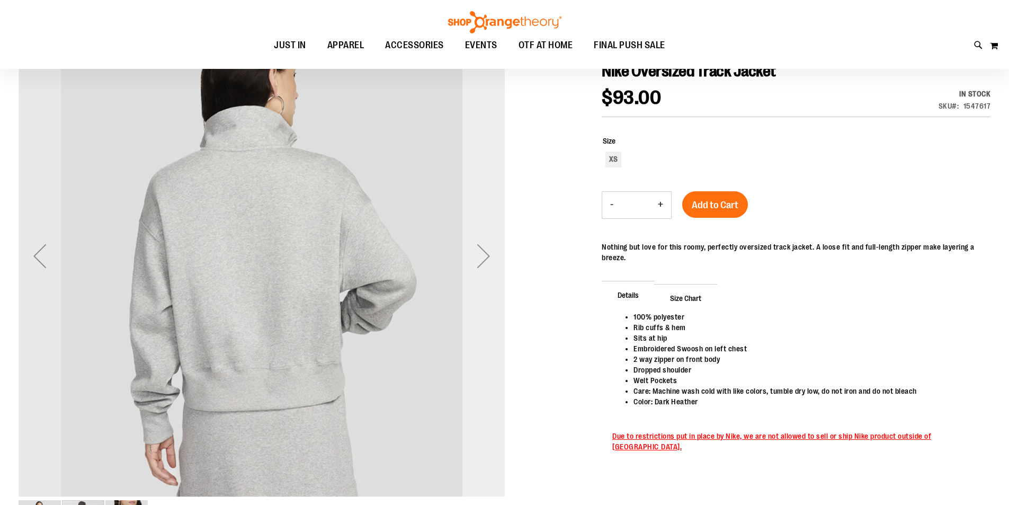
click at [476, 266] on div "Next" at bounding box center [483, 256] width 42 height 42
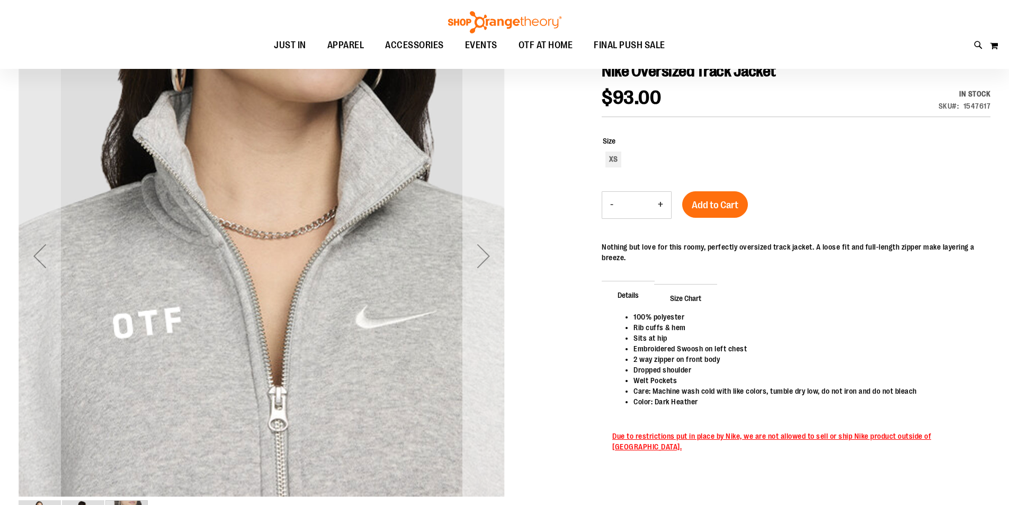
click at [476, 266] on div "Next" at bounding box center [483, 256] width 42 height 42
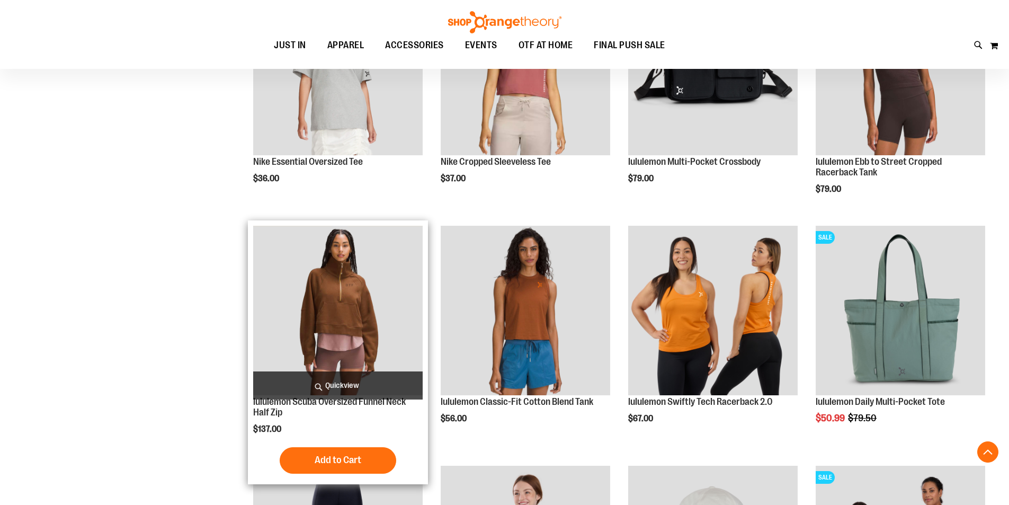
scroll to position [388, 0]
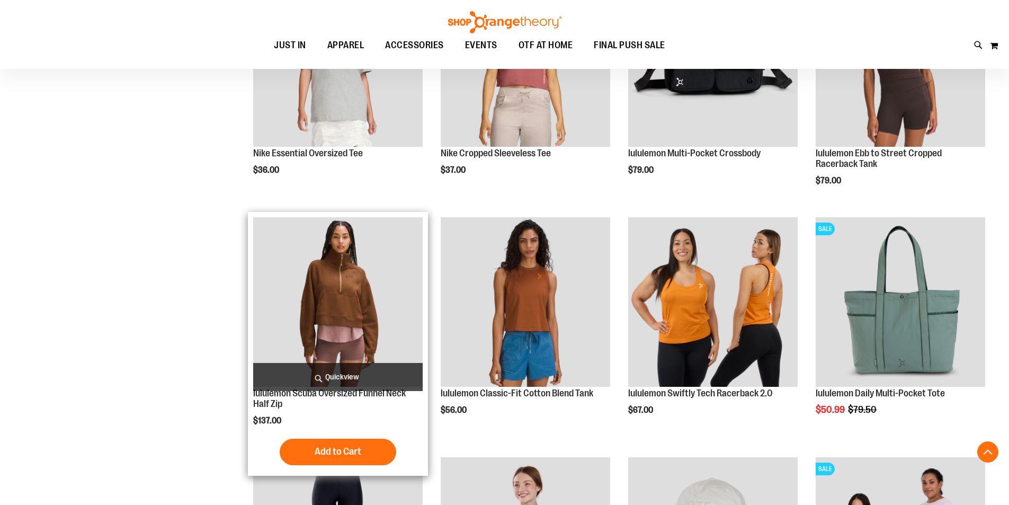
click at [329, 263] on img "product" at bounding box center [337, 301] width 169 height 169
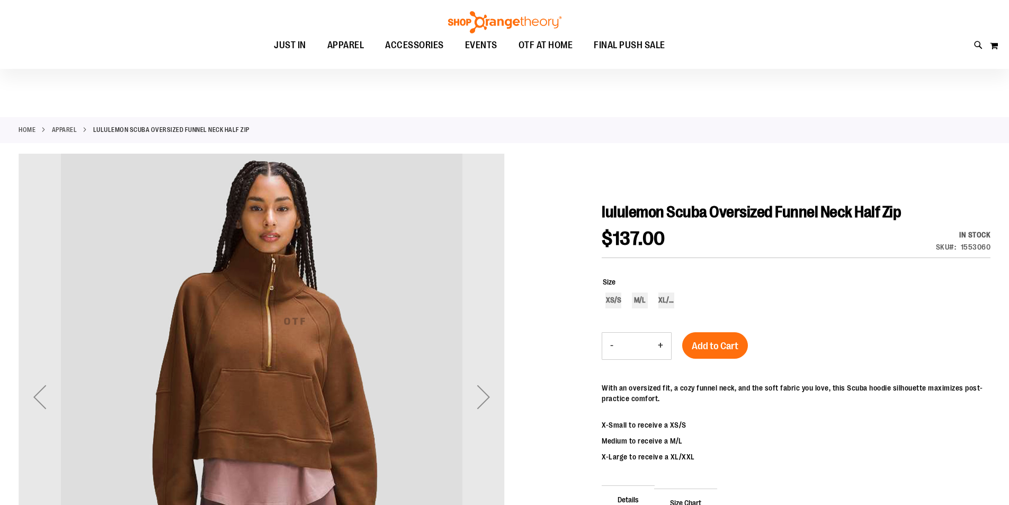
scroll to position [70, 0]
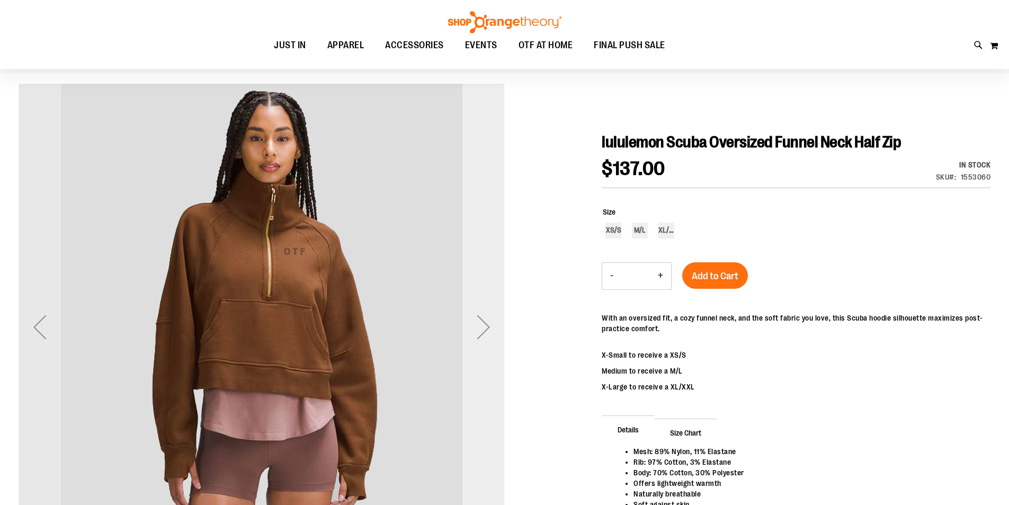
click at [481, 314] on div "Next" at bounding box center [483, 327] width 42 height 42
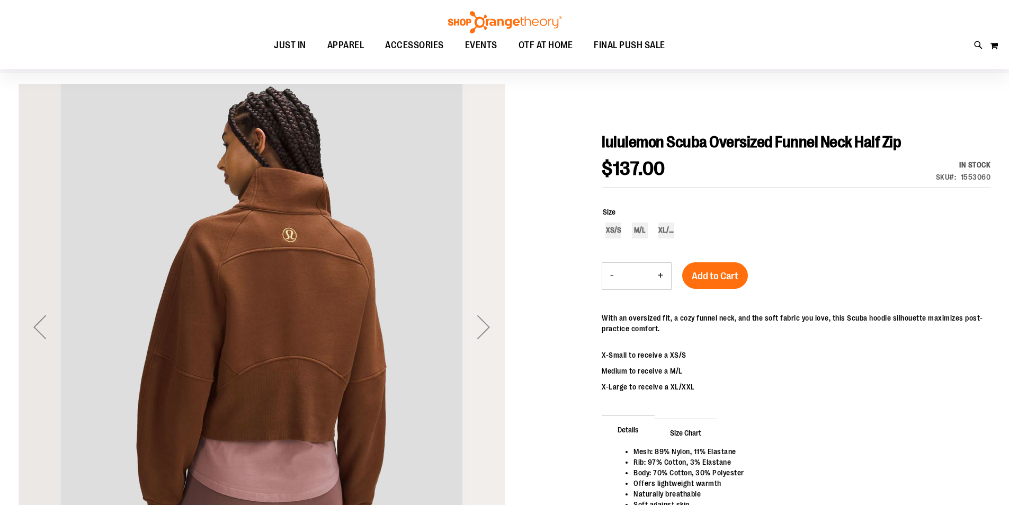
click at [481, 314] on div "Next" at bounding box center [483, 327] width 42 height 42
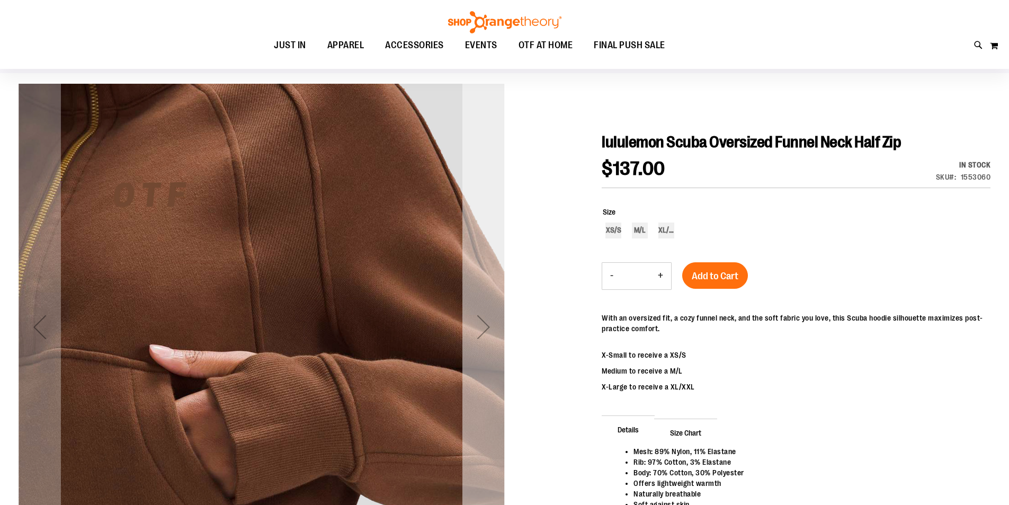
click at [481, 314] on div "Next" at bounding box center [483, 327] width 42 height 42
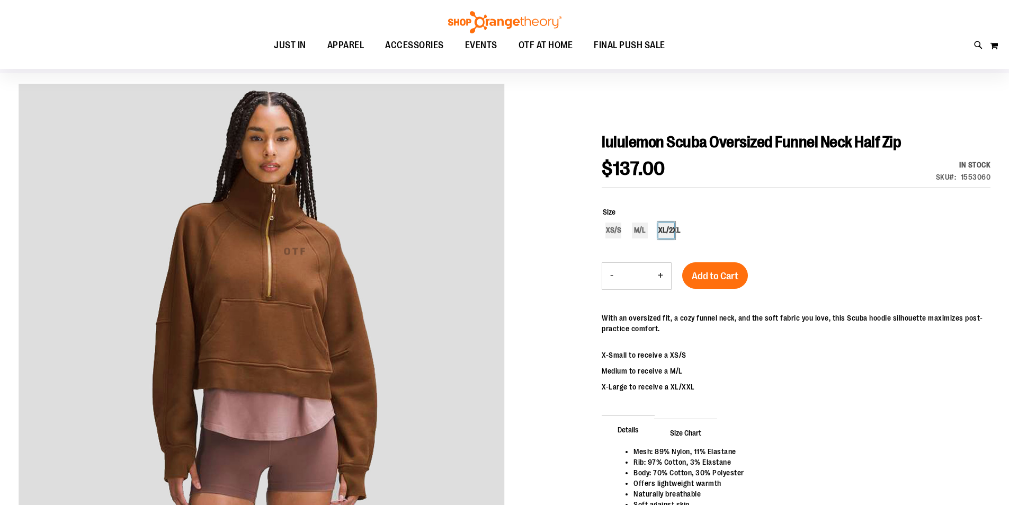
click at [669, 235] on div "XL/2XL" at bounding box center [666, 230] width 16 height 16
type input "***"
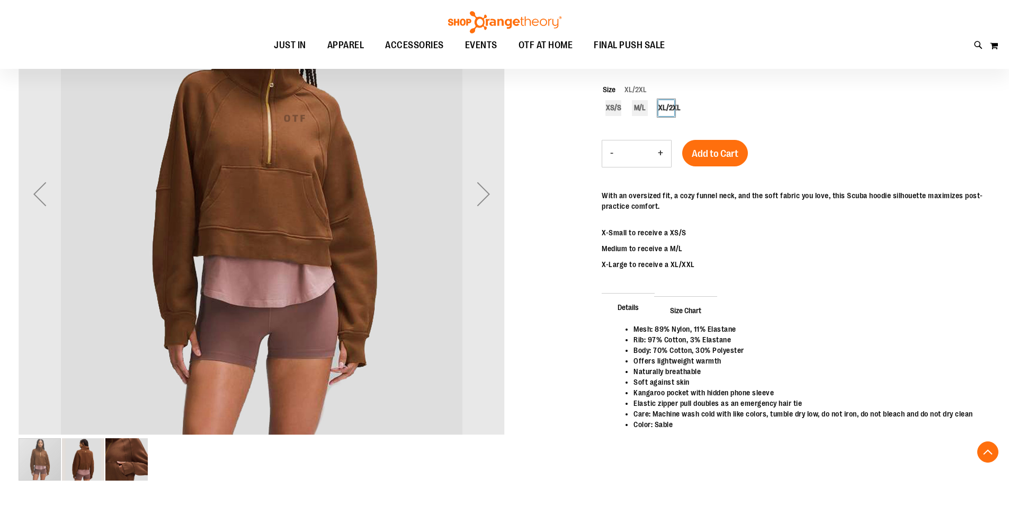
scroll to position [176, 0]
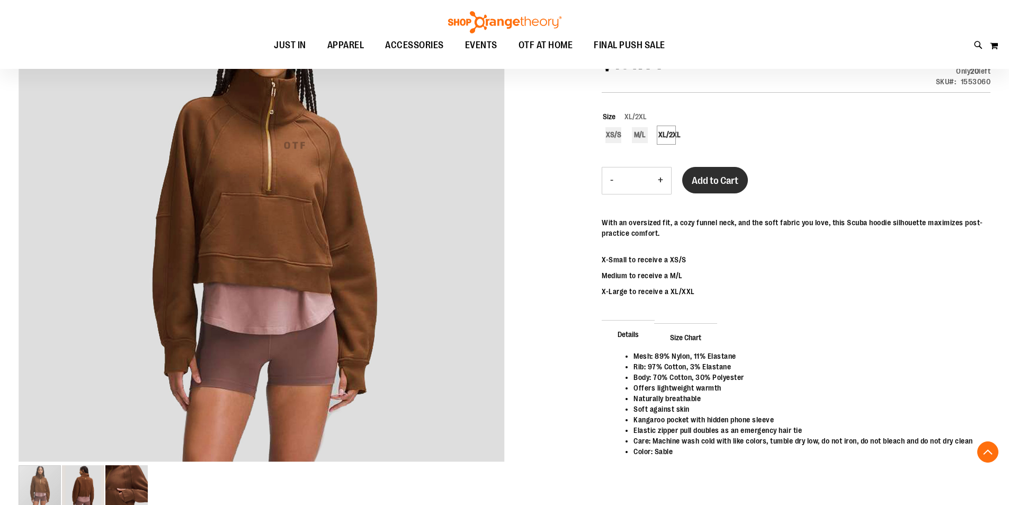
click at [705, 181] on span "Add to Cart" at bounding box center [715, 181] width 47 height 12
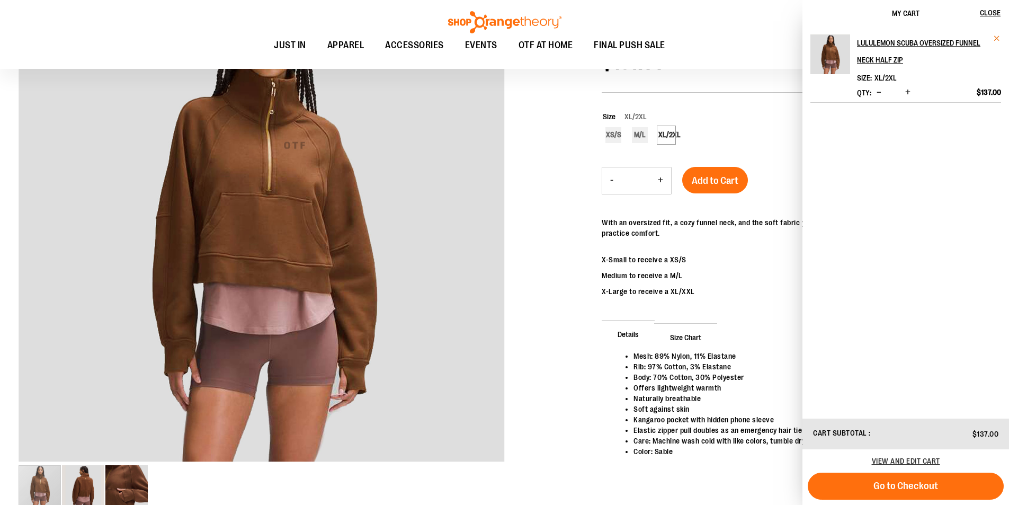
click at [994, 38] on span "Remove item" at bounding box center [997, 38] width 8 height 8
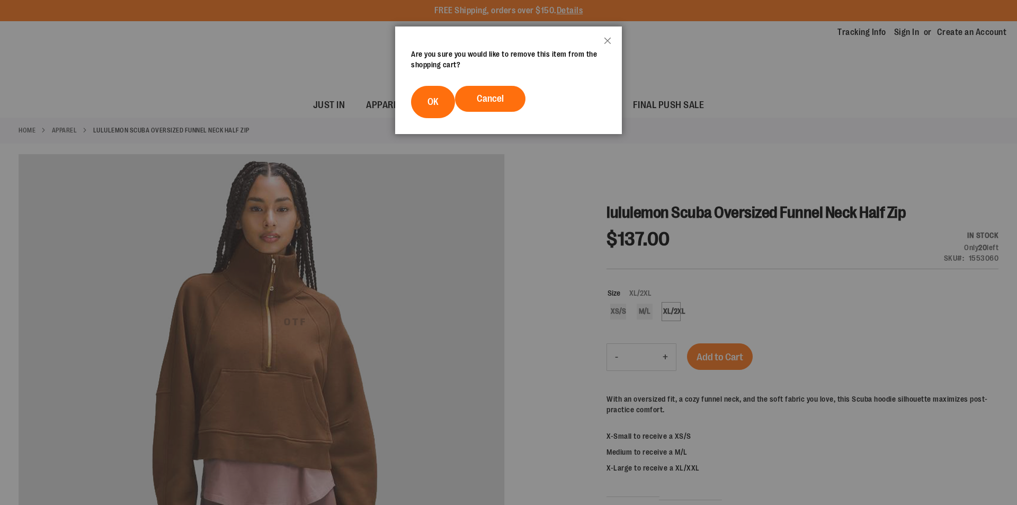
click at [487, 94] on span "Cancel" at bounding box center [490, 98] width 27 height 11
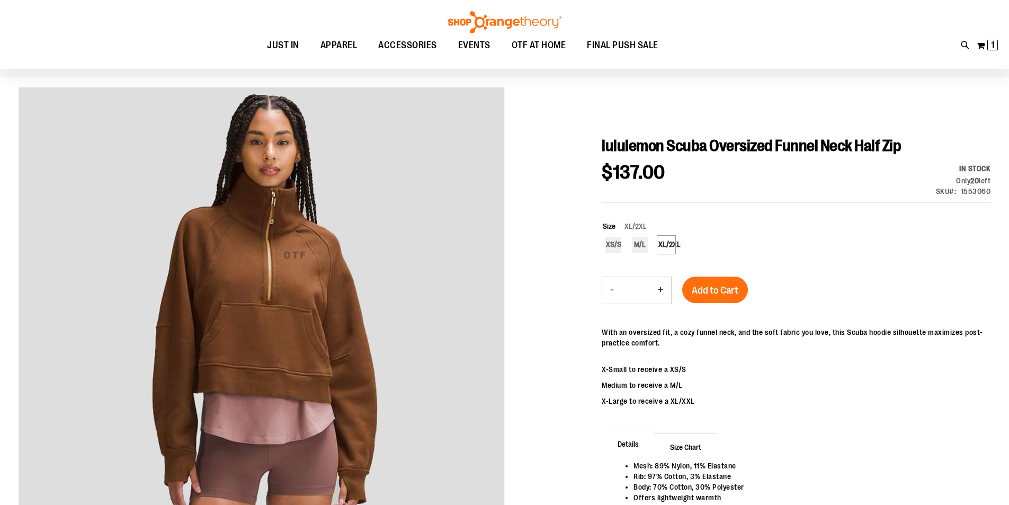
scroll to position [70, 0]
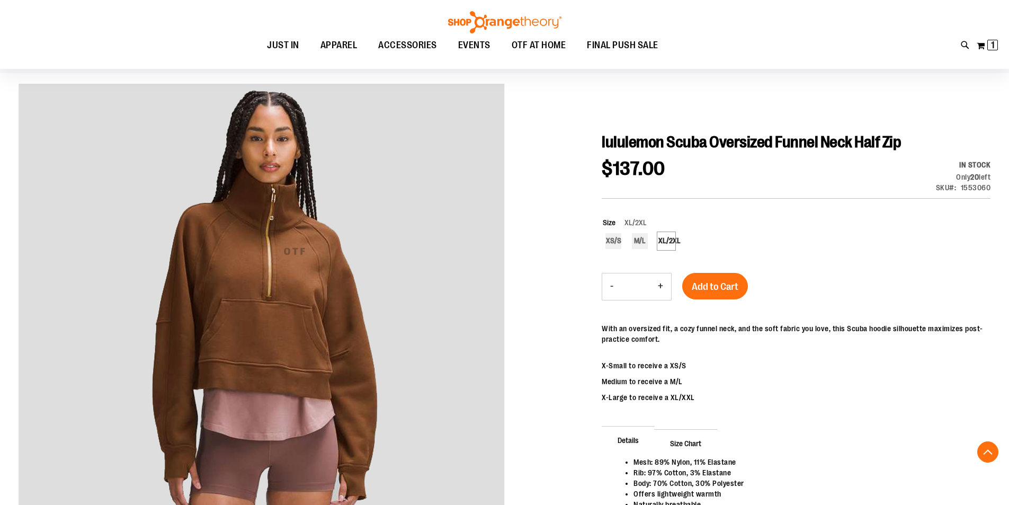
scroll to position [176, 0]
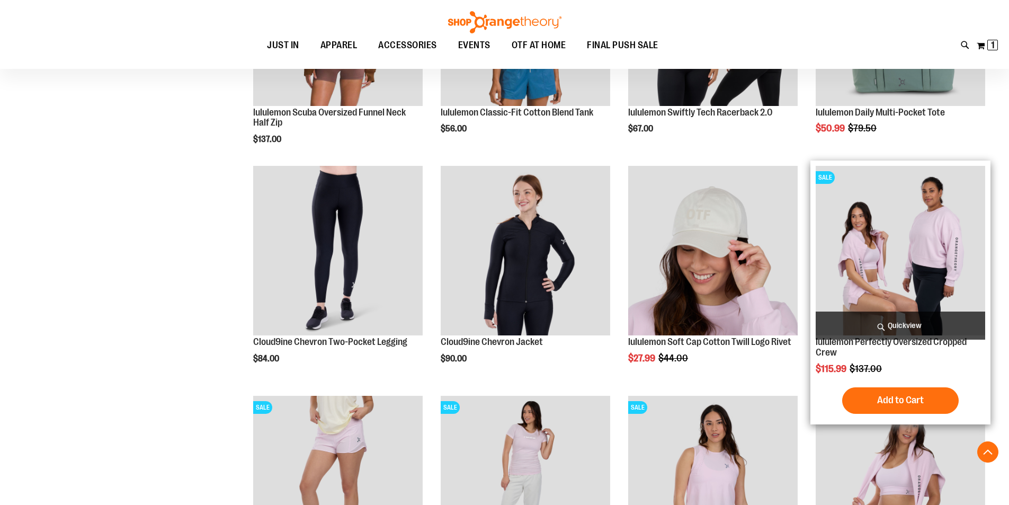
scroll to position [750, 0]
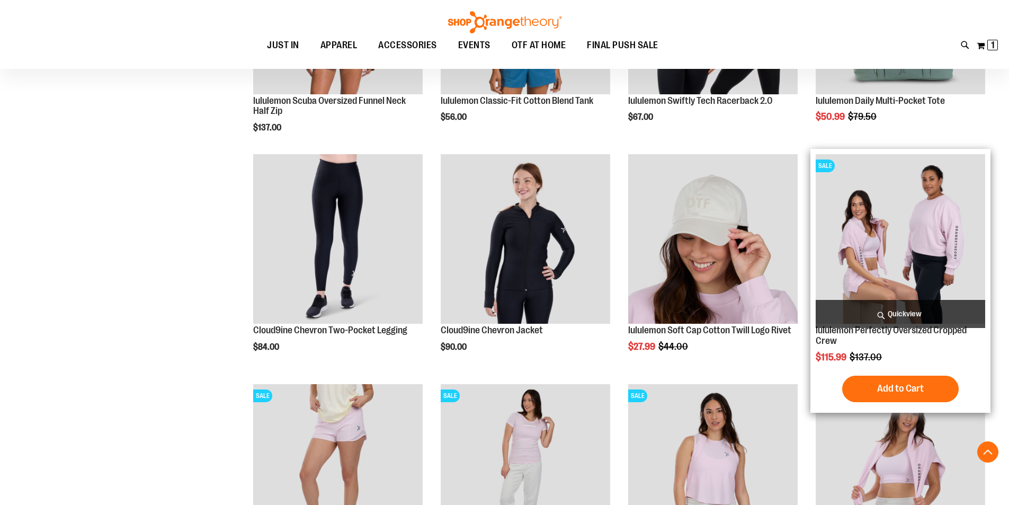
click at [958, 267] on img "product" at bounding box center [899, 238] width 169 height 169
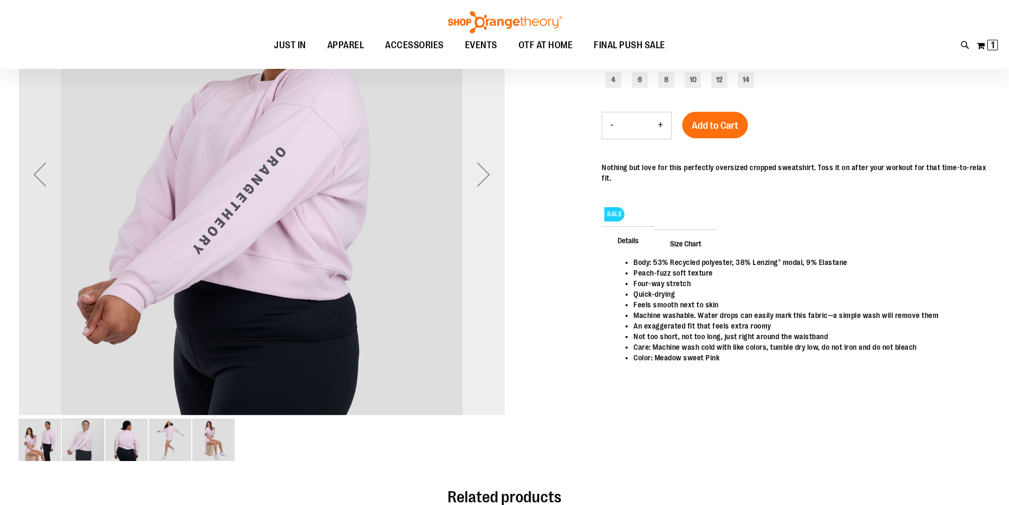
scroll to position [105, 0]
click at [482, 181] on div "Next" at bounding box center [483, 174] width 42 height 42
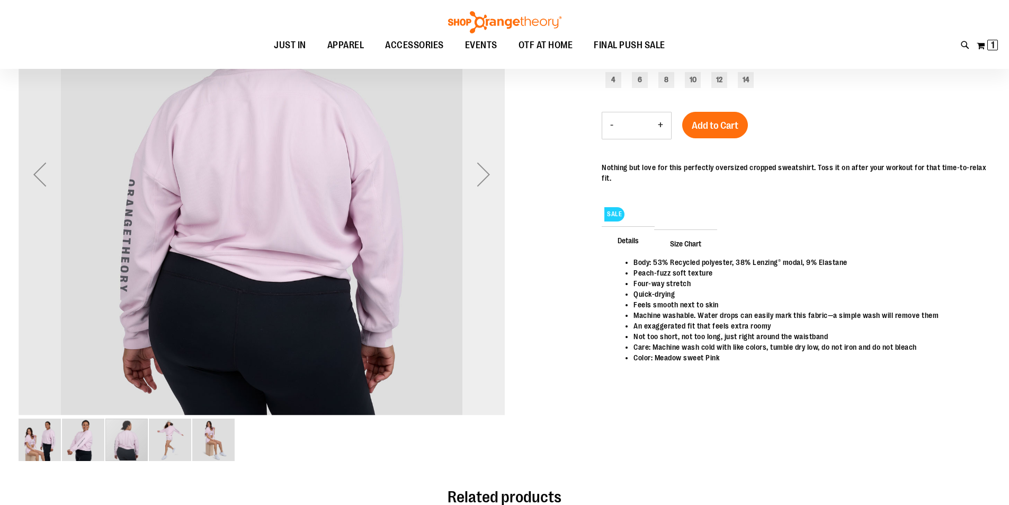
click at [482, 181] on div "Next" at bounding box center [483, 174] width 42 height 42
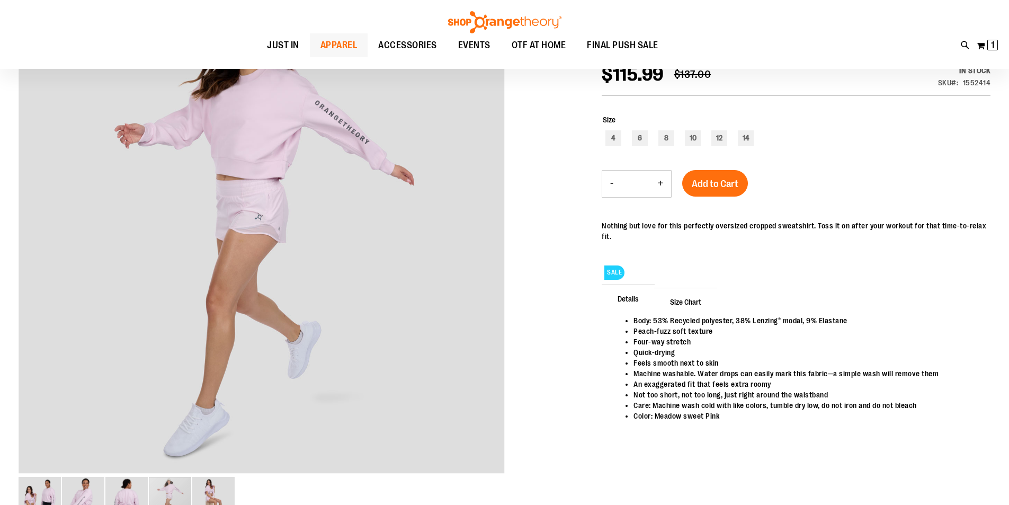
scroll to position [0, 0]
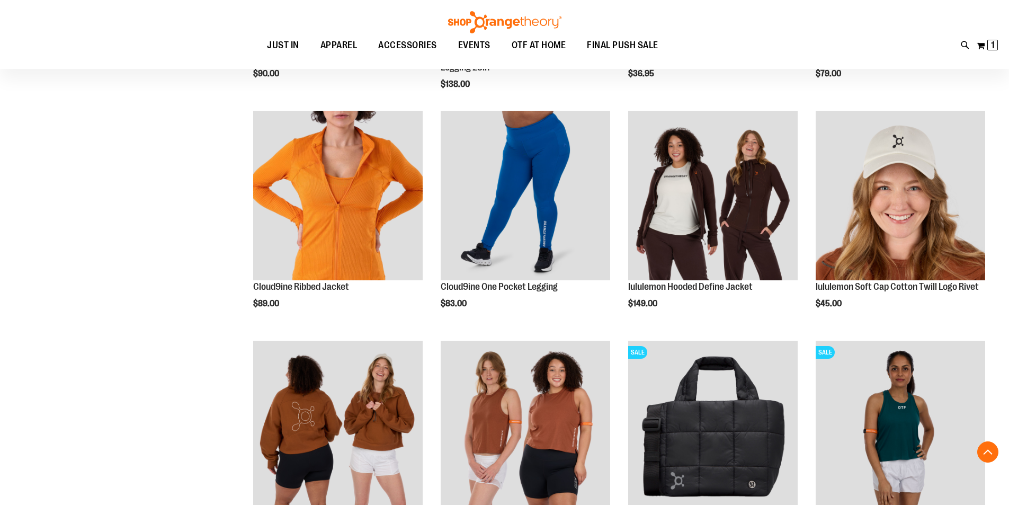
scroll to position [925, 0]
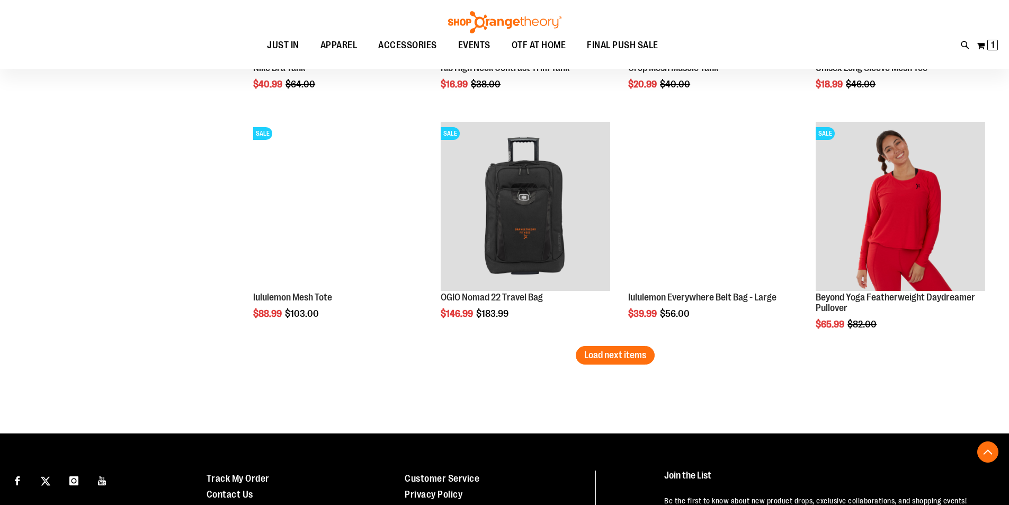
scroll to position [1905, 0]
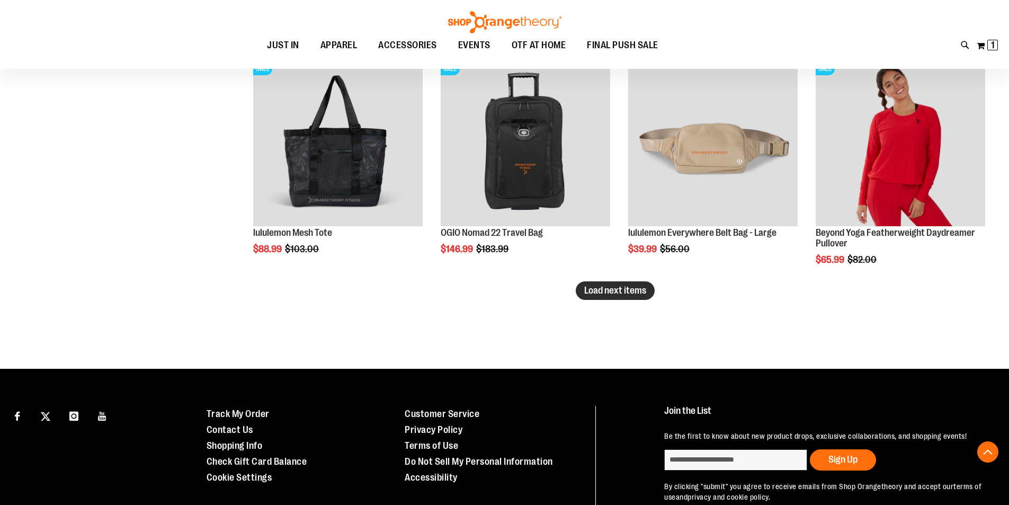
click at [596, 291] on span "Load next items" at bounding box center [615, 290] width 62 height 11
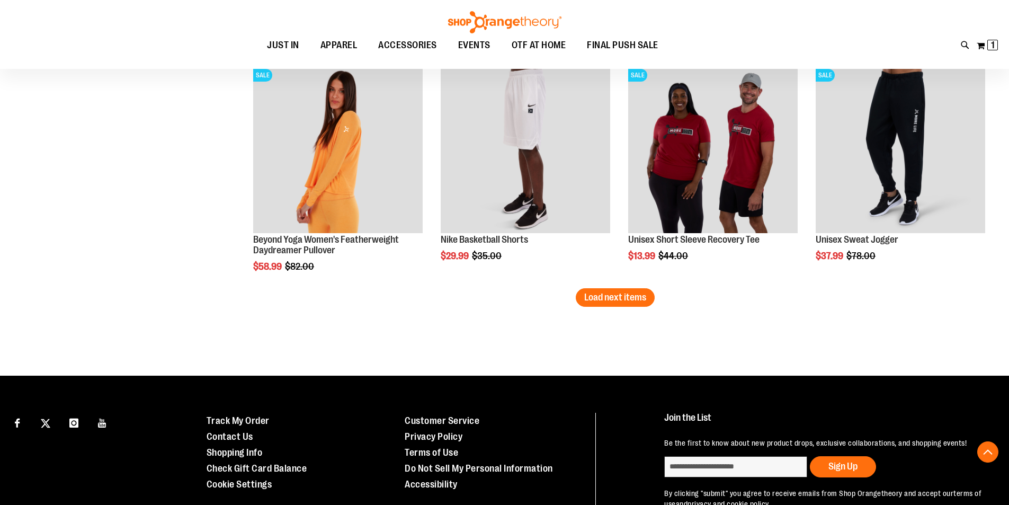
scroll to position [2611, 0]
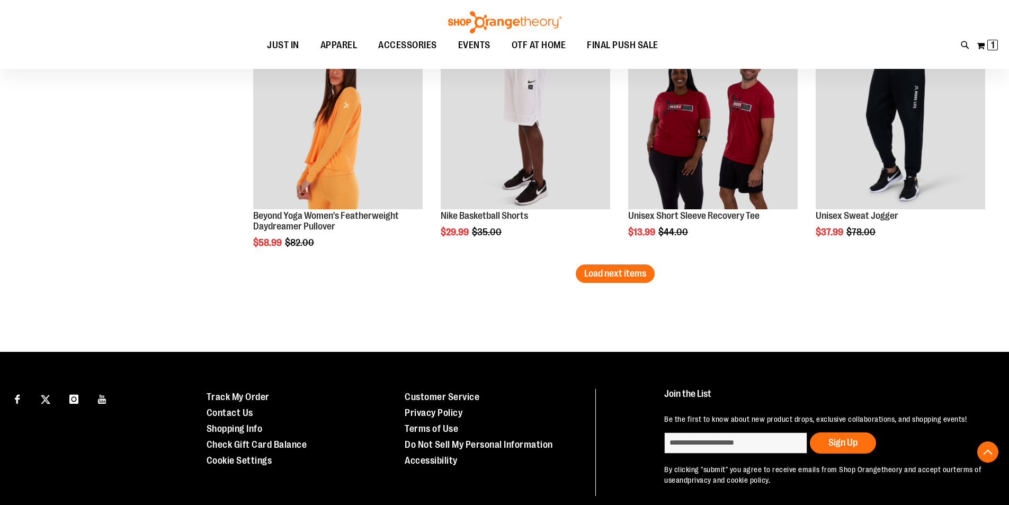
click at [609, 276] on span "Load next items" at bounding box center [615, 273] width 62 height 11
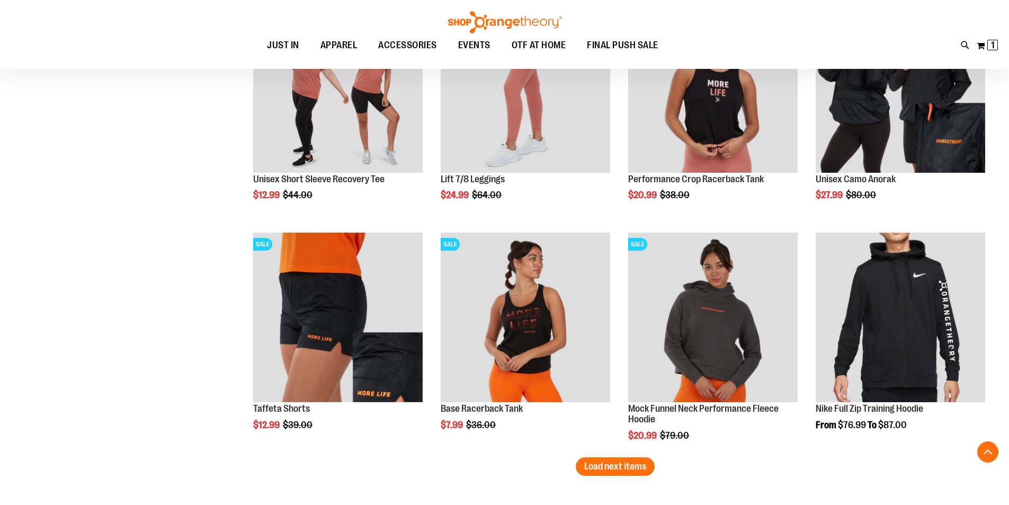
scroll to position [3194, 0]
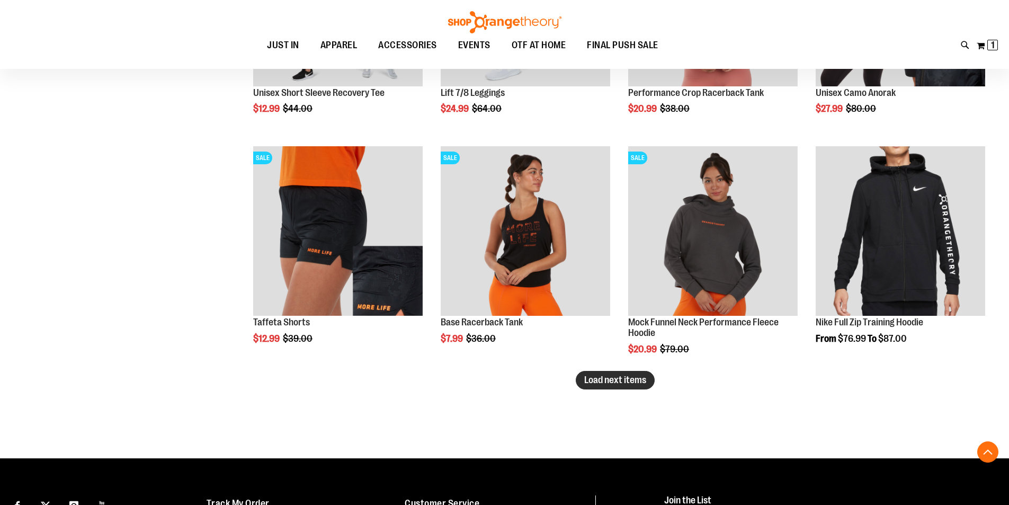
click at [618, 379] on span "Load next items" at bounding box center [615, 379] width 62 height 11
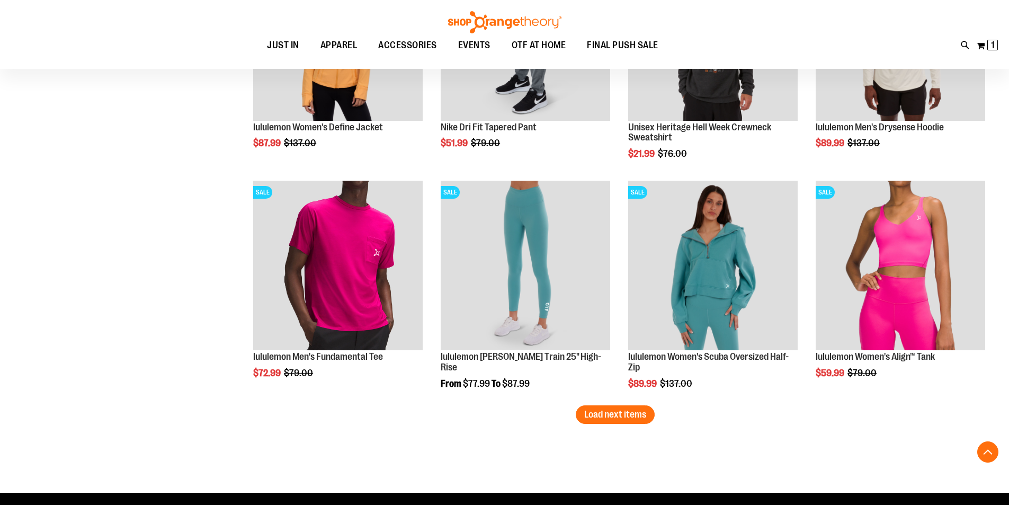
scroll to position [3900, 0]
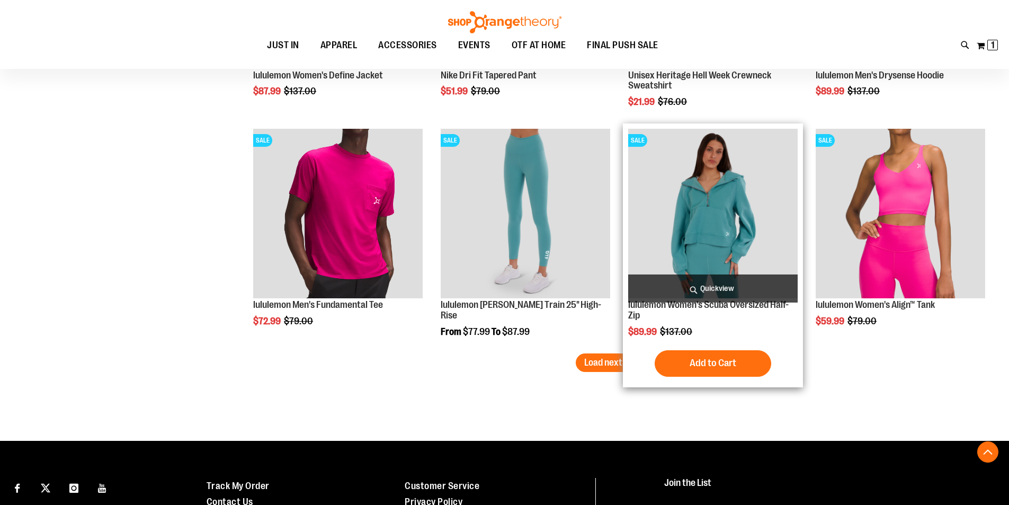
click at [755, 267] on img "product" at bounding box center [712, 213] width 169 height 169
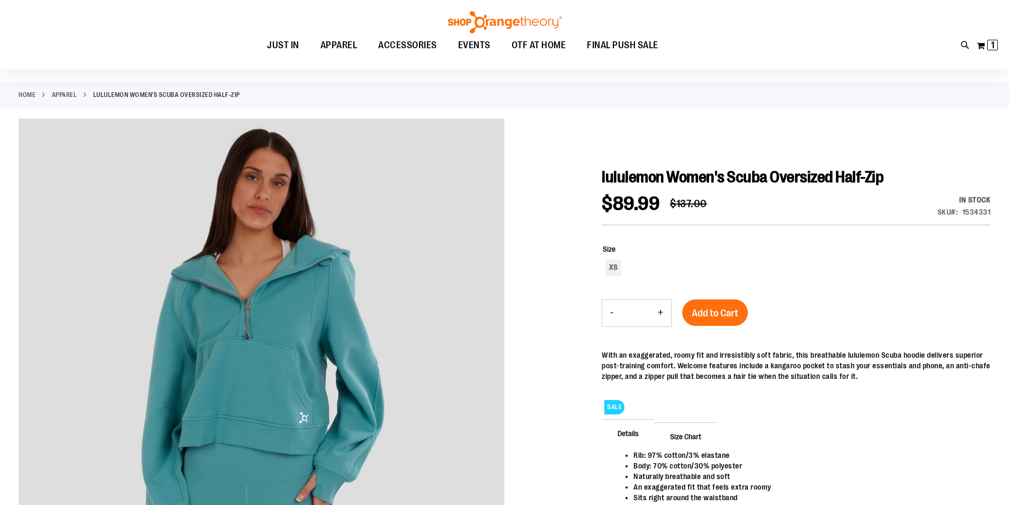
scroll to position [35, 0]
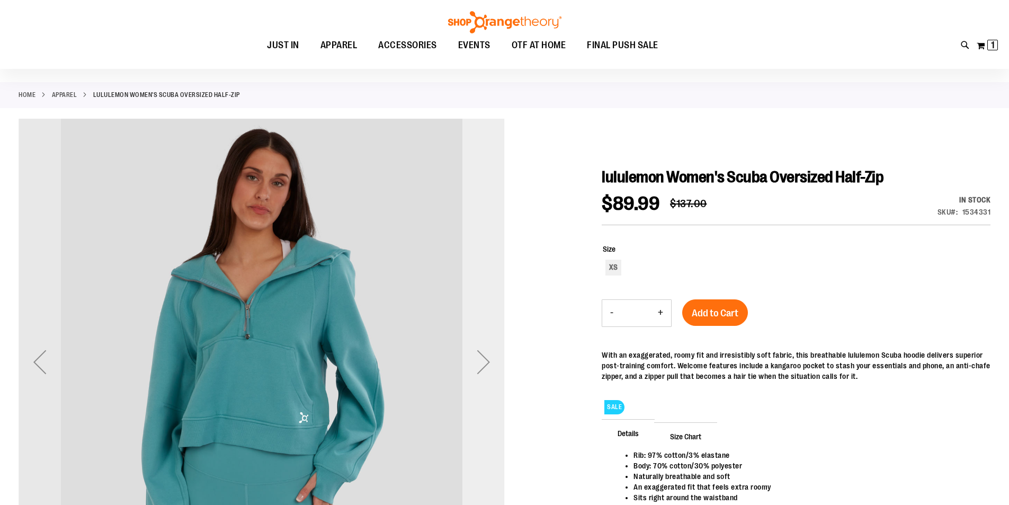
click at [483, 355] on div "Next" at bounding box center [483, 361] width 42 height 42
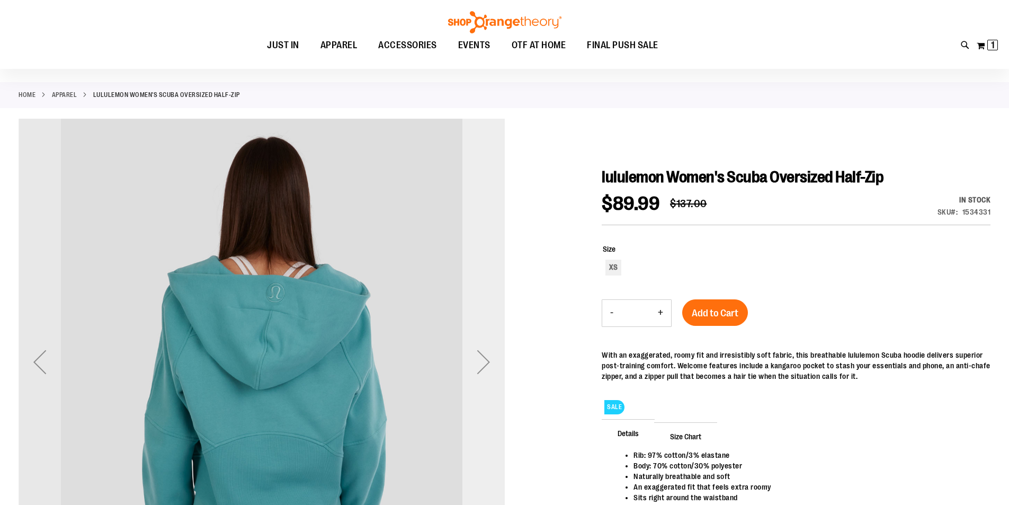
click at [486, 355] on div "Next" at bounding box center [483, 361] width 42 height 42
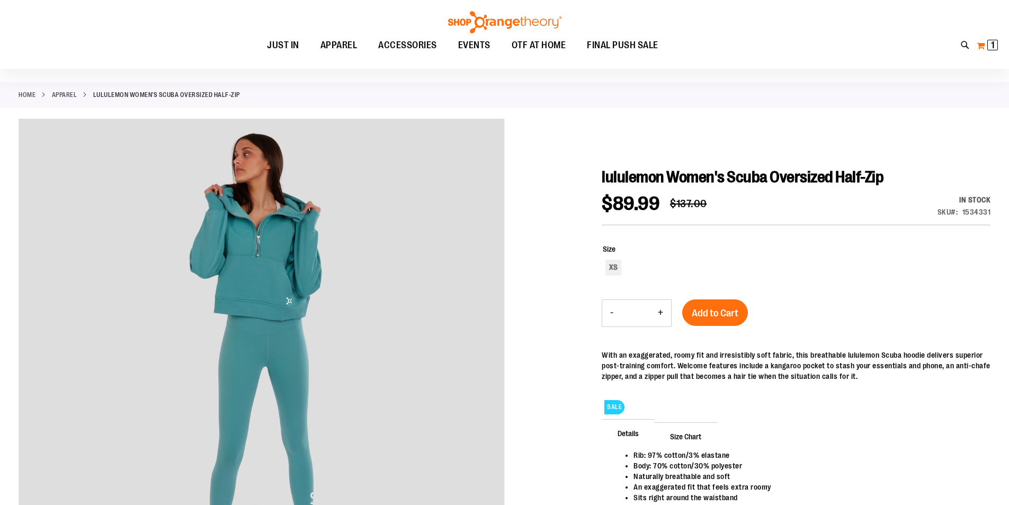
click at [994, 49] on span "1" at bounding box center [993, 45] width 4 height 11
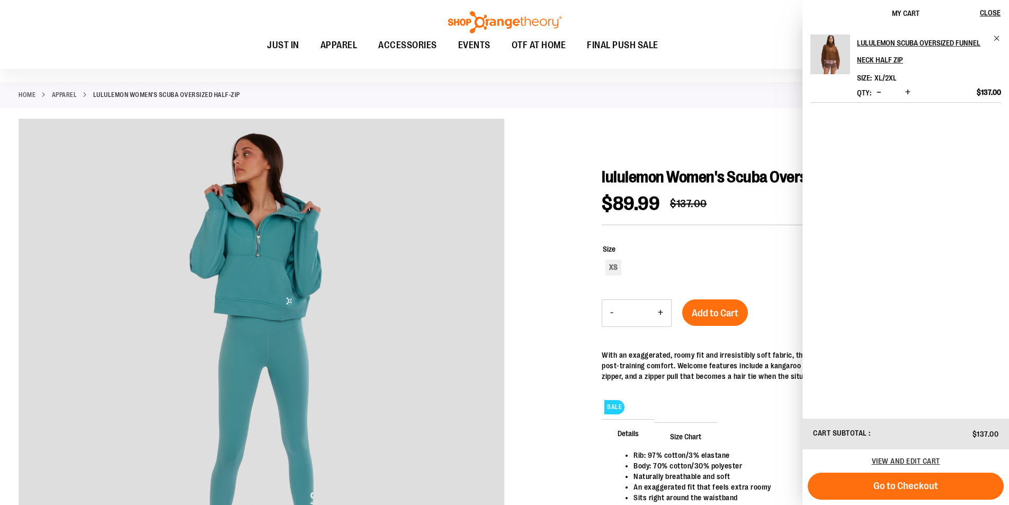
click at [838, 59] on img "Product" at bounding box center [830, 54] width 40 height 40
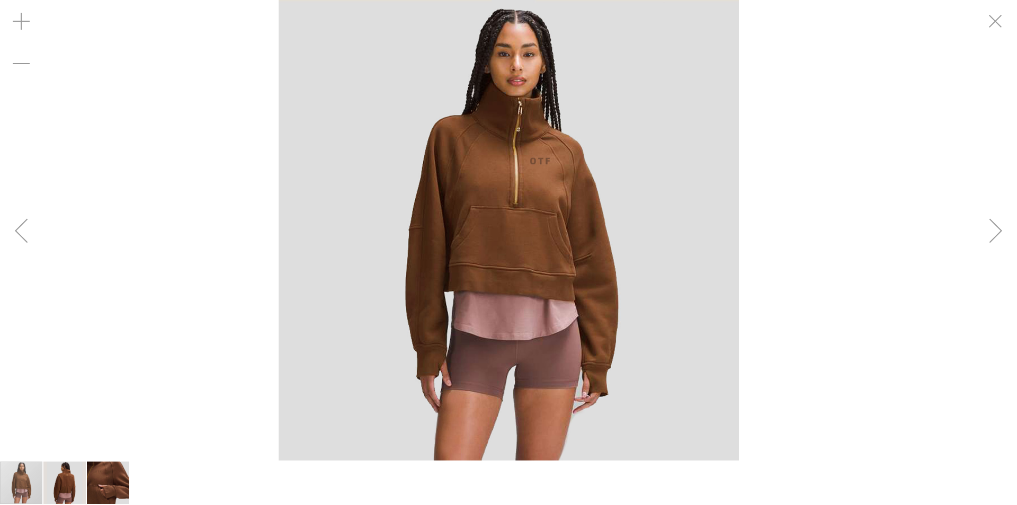
click at [989, 250] on div "Next" at bounding box center [995, 230] width 42 height 42
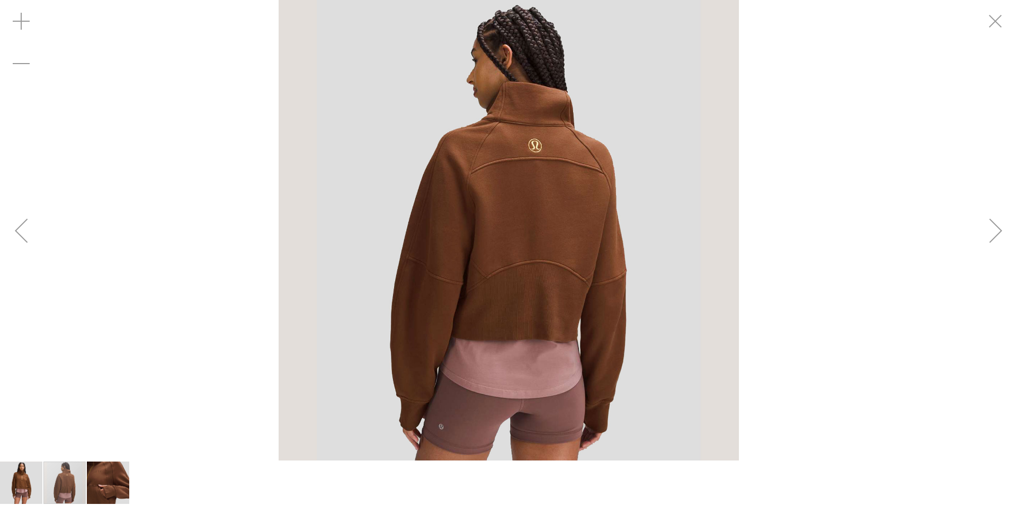
click at [989, 250] on div "Next" at bounding box center [995, 230] width 42 height 42
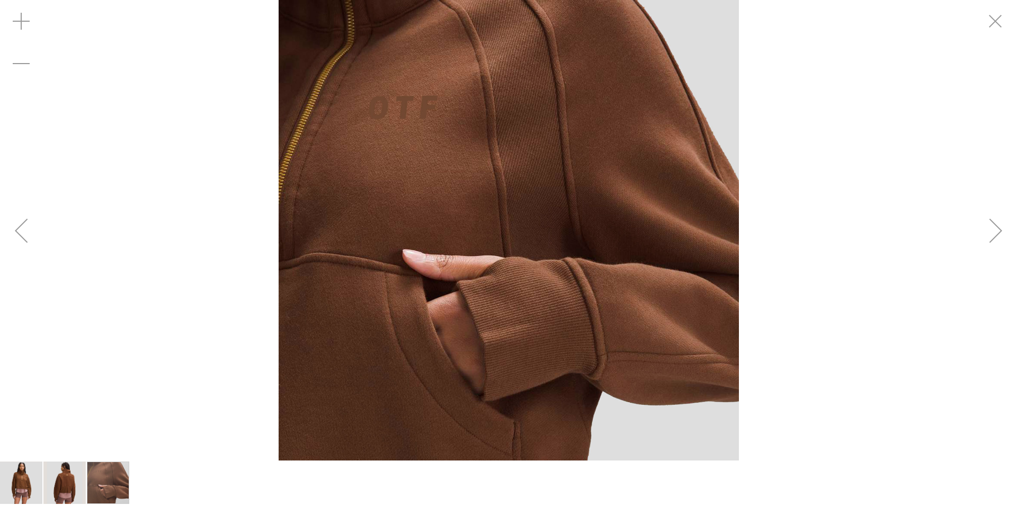
click at [989, 250] on div "Next" at bounding box center [995, 230] width 42 height 42
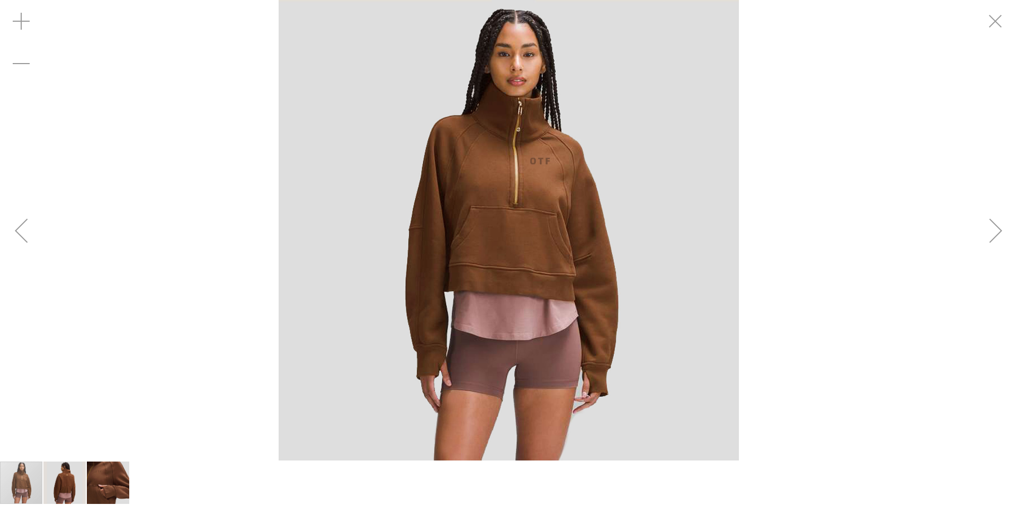
click at [989, 250] on div "Next" at bounding box center [995, 230] width 42 height 42
